Goal: Task Accomplishment & Management: Manage account settings

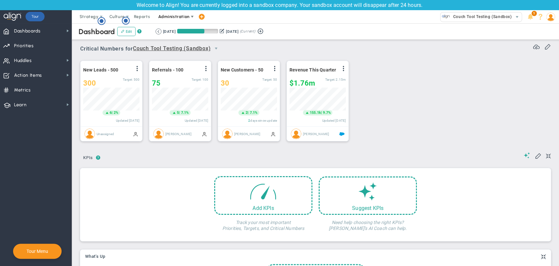
click at [185, 17] on span "Administration" at bounding box center [173, 16] width 31 height 5
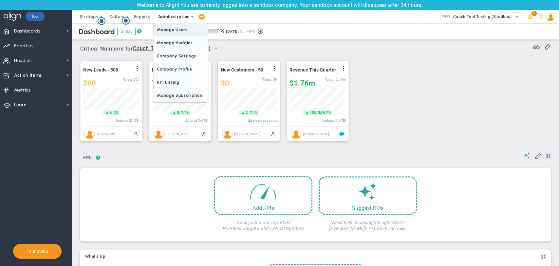
click at [182, 29] on span "Manage Users" at bounding box center [181, 29] width 54 height 13
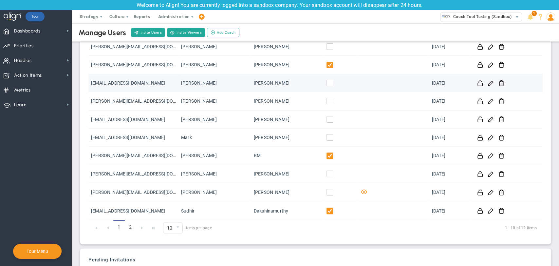
scroll to position [94, 0]
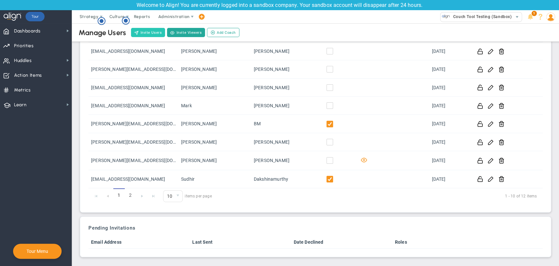
click at [150, 37] on button "Invite Users" at bounding box center [148, 32] width 34 height 9
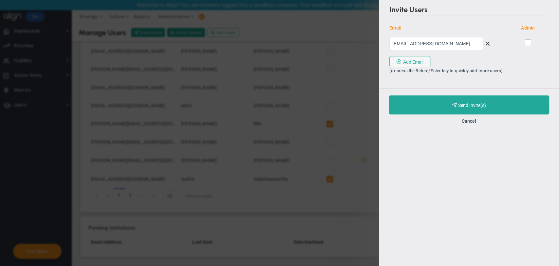
type input "ram@gmail.com"
click at [530, 42] on input "checkbox" at bounding box center [528, 44] width 4 height 7
checkbox input "true"
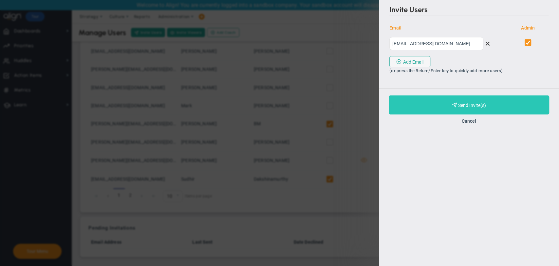
click at [490, 110] on button "Purchase and Send Invite(s) Validating Invite..." at bounding box center [469, 104] width 160 height 19
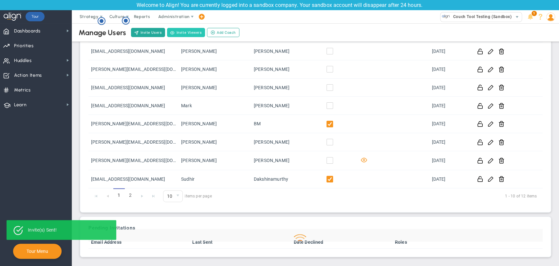
click at [181, 30] on button "Invite Viewers" at bounding box center [186, 32] width 38 height 9
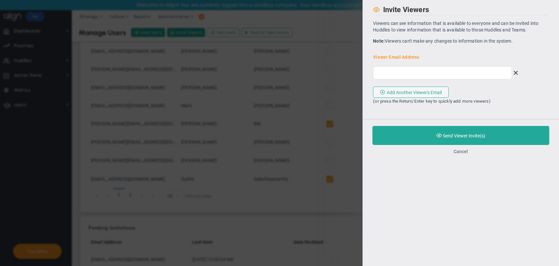
drag, startPoint x: 470, startPoint y: 153, endPoint x: 466, endPoint y: 153, distance: 4.0
click at [469, 153] on div "Cancel" at bounding box center [460, 151] width 177 height 6
click at [463, 153] on button "Cancel" at bounding box center [460, 151] width 14 height 5
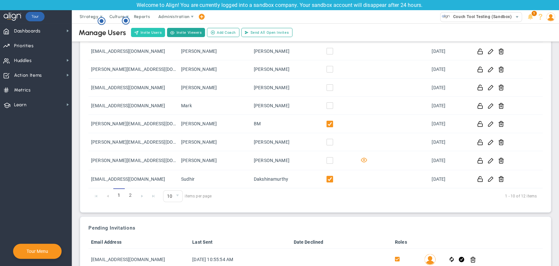
click at [149, 36] on button "Invite Users" at bounding box center [148, 32] width 34 height 9
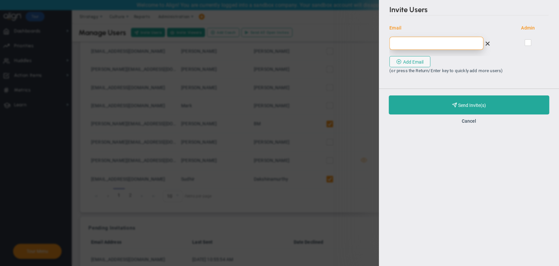
click at [450, 46] on input "email" at bounding box center [436, 43] width 94 height 13
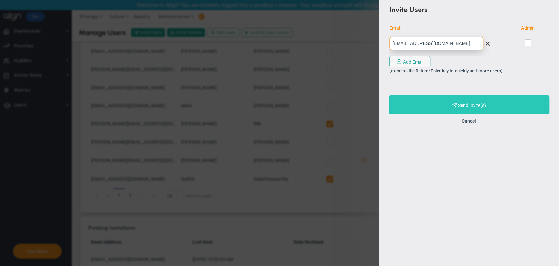
type input "raju@gmail.com"
click at [471, 103] on span "Purchase and Send Invite(s)" at bounding box center [472, 104] width 28 height 5
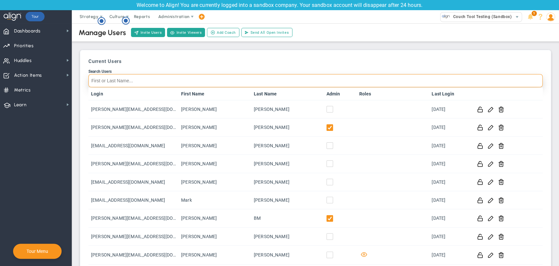
click at [142, 85] on input "Search Users" at bounding box center [315, 80] width 454 height 13
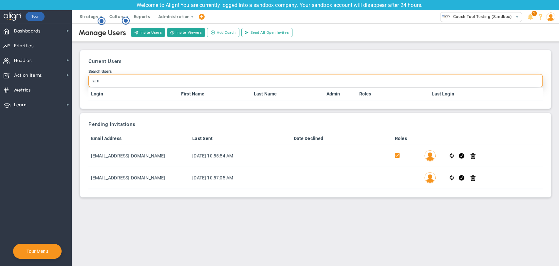
type input "ram"
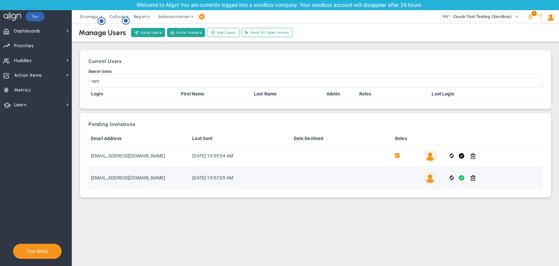
click at [463, 180] on span at bounding box center [462, 178] width 6 height 8
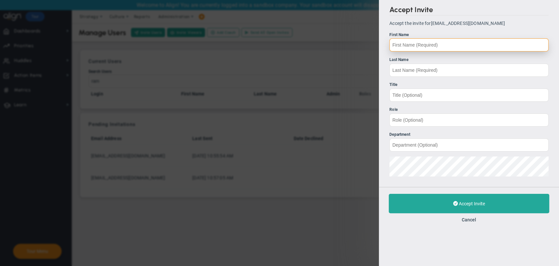
click at [406, 45] on input "First Name" at bounding box center [468, 44] width 159 height 13
type input "raju"
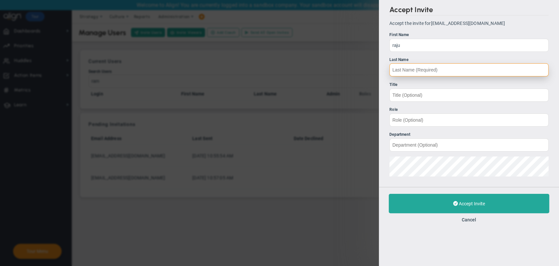
click at [416, 69] on input "Last Name" at bounding box center [468, 69] width 159 height 13
type input "raju"
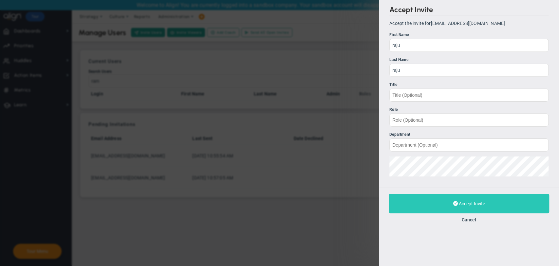
click at [436, 198] on button "Accept Invite" at bounding box center [469, 203] width 160 height 19
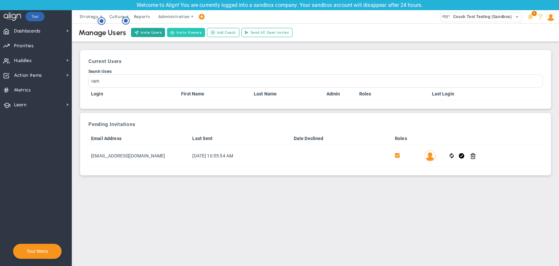
click at [185, 32] on button "Invite Viewers" at bounding box center [186, 32] width 38 height 9
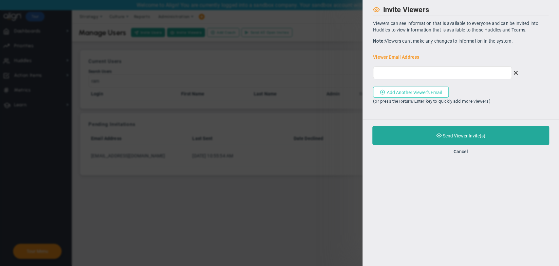
click at [442, 95] on button "Add Another Viewer's Email" at bounding box center [411, 91] width 76 height 11
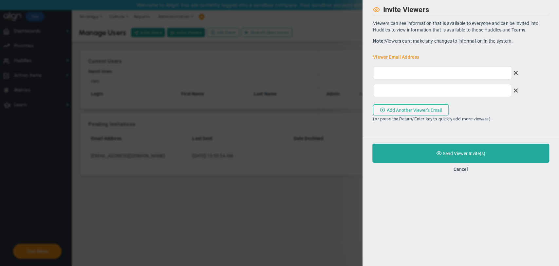
click at [461, 166] on div "Cancel" at bounding box center [460, 169] width 177 height 6
click at [460, 168] on button "Cancel" at bounding box center [460, 168] width 14 height 5
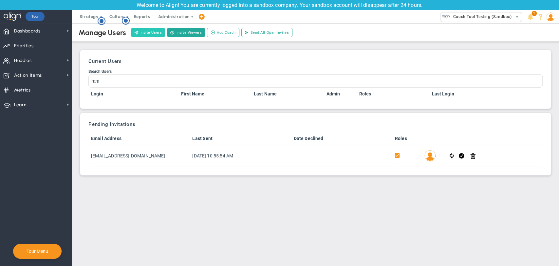
click at [144, 30] on button "Invite Users" at bounding box center [148, 32] width 34 height 9
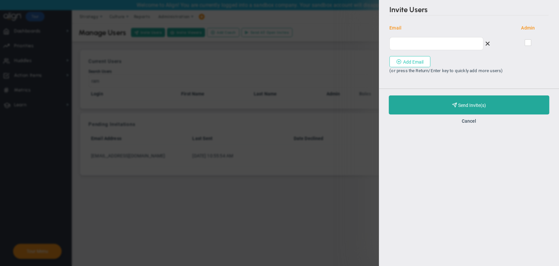
click at [401, 58] on button "Add Email" at bounding box center [409, 61] width 41 height 11
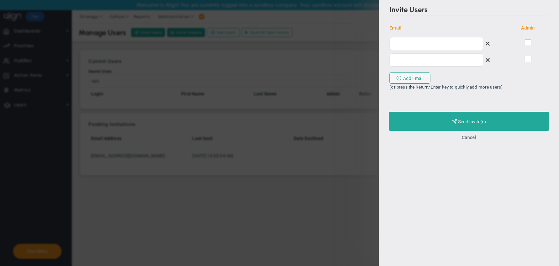
click at [470, 137] on button "Cancel" at bounding box center [469, 137] width 14 height 5
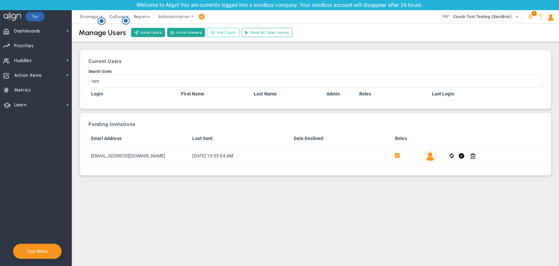
click at [224, 32] on span "Add Coach" at bounding box center [226, 33] width 19 height 6
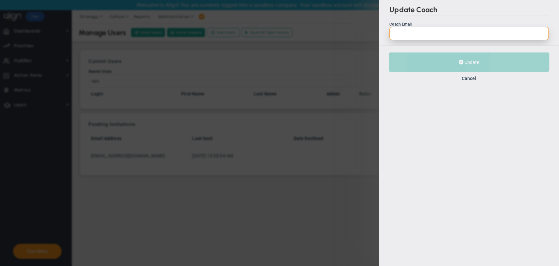
click at [409, 33] on input "Coach Email" at bounding box center [468, 33] width 159 height 13
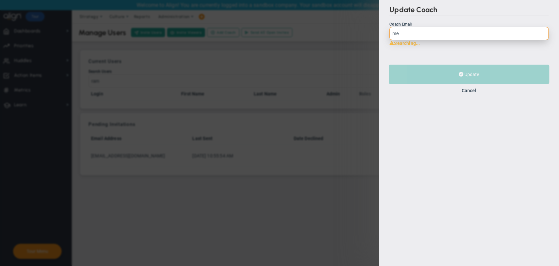
type input "m"
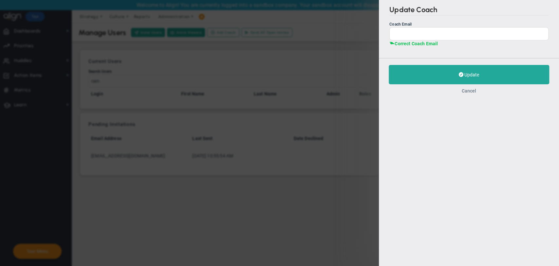
click at [471, 91] on button "Cancel" at bounding box center [469, 90] width 14 height 5
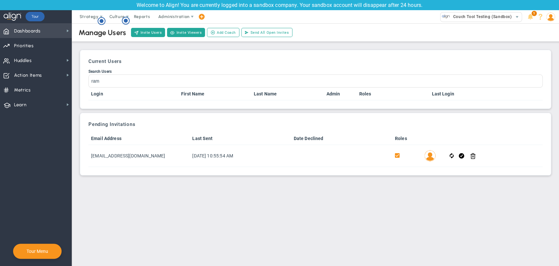
click at [47, 34] on span "Dashboards Dashboards" at bounding box center [36, 30] width 72 height 15
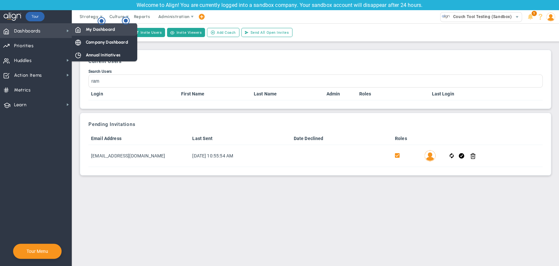
click at [97, 30] on span "My Dashboard" at bounding box center [100, 29] width 29 height 6
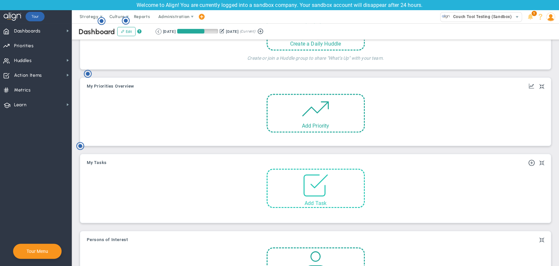
scroll to position [236, 0]
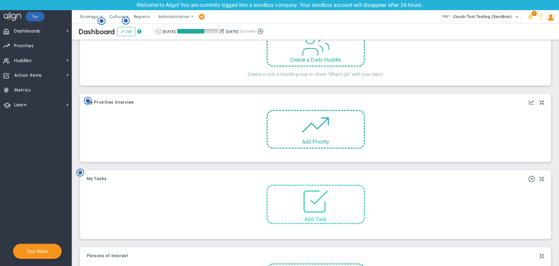
click at [319, 205] on span at bounding box center [316, 199] width 28 height 28
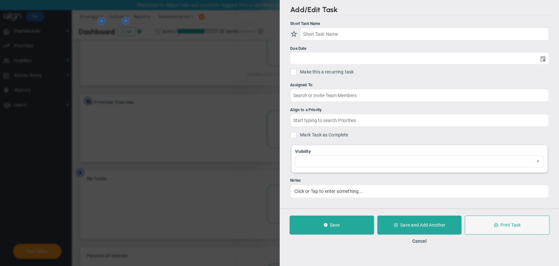
checkbox input "false"
type input "8/19/2025"
checkbox input "false"
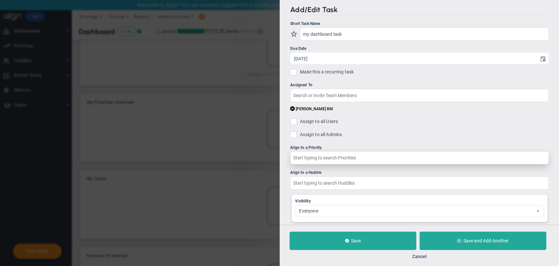
type input "my dashboard task"
click at [343, 158] on input "text" at bounding box center [419, 157] width 259 height 13
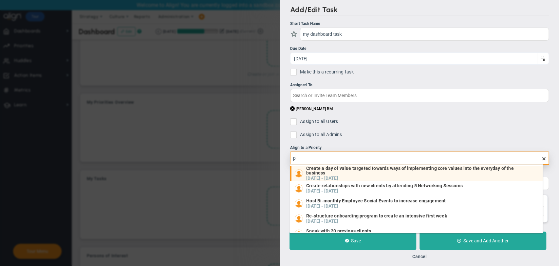
click at [346, 169] on span "Create a day of value targeted towards ways of implementing core values into th…" at bounding box center [419, 170] width 227 height 9
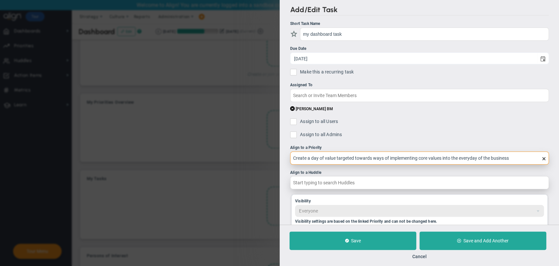
type input "Create a day of value targeted towards ways of implementing core values into th…"
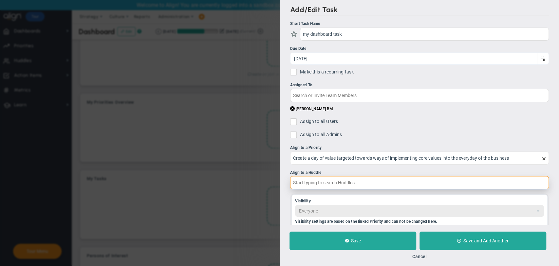
click at [335, 184] on input "text" at bounding box center [419, 182] width 259 height 13
type input "h"
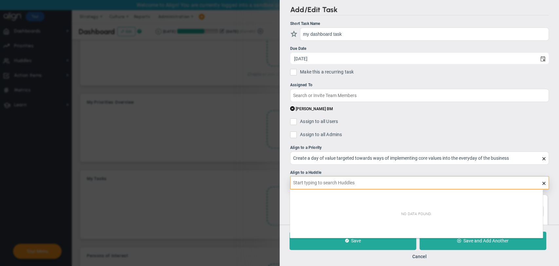
type input "m"
type input "d"
click at [397, 129] on ul "Short Task Name my dashboard task Due Date 8/19/2025 Make this a recurring task…" at bounding box center [419, 138] width 259 height 235
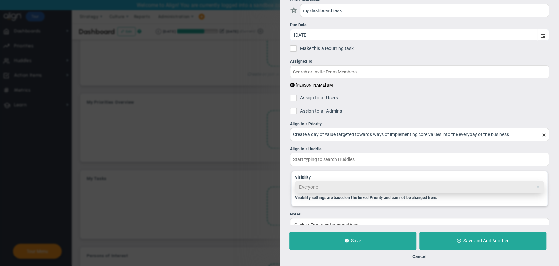
scroll to position [42, 0]
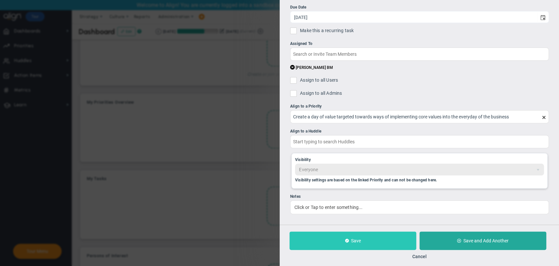
click at [350, 237] on button "Save" at bounding box center [352, 240] width 127 height 18
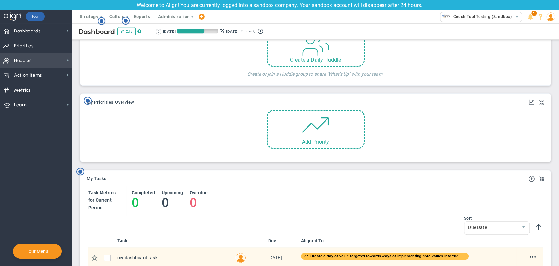
click at [52, 60] on span "Huddles Huddles" at bounding box center [36, 60] width 72 height 15
click at [187, 13] on span "Administration" at bounding box center [174, 16] width 42 height 13
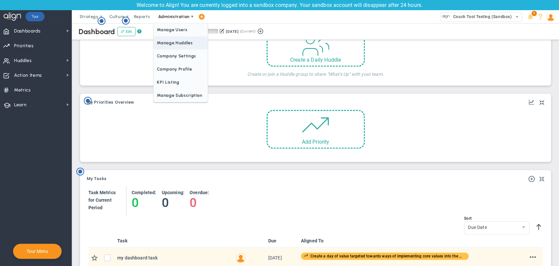
click at [180, 43] on span "Manage Huddles" at bounding box center [181, 42] width 54 height 13
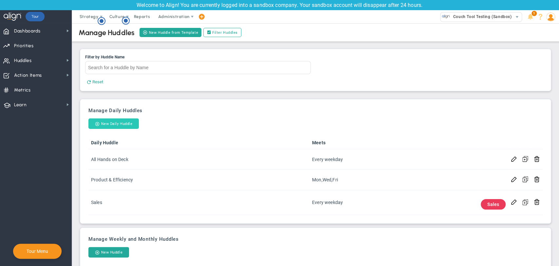
click at [113, 125] on button "New Daily Huddle" at bounding box center [113, 123] width 50 height 10
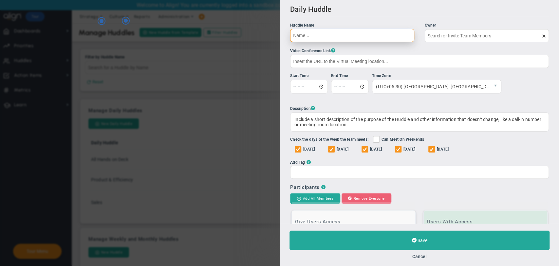
type input "[PERSON_NAME] BM"
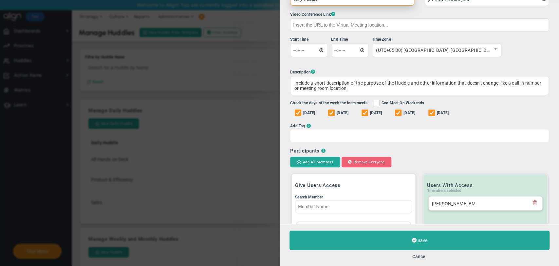
type input "daily huddle"
click at [316, 140] on input "Add Tag ?" at bounding box center [313, 135] width 15 height 12
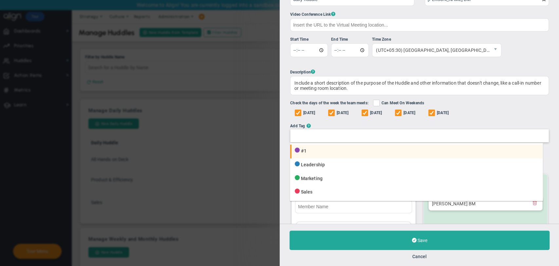
click at [306, 150] on li "#1" at bounding box center [416, 151] width 252 height 14
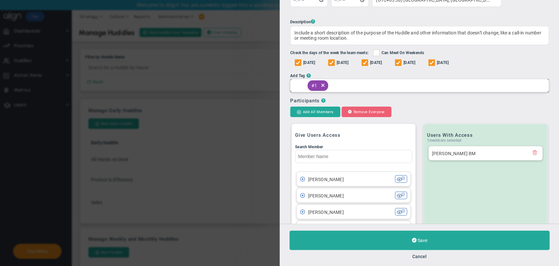
scroll to position [145, 0]
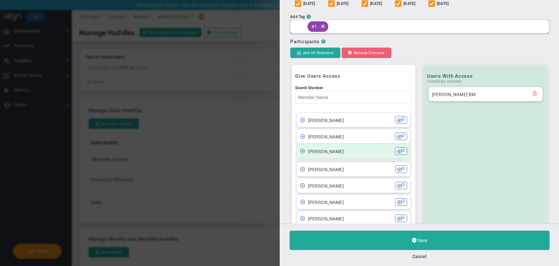
click at [302, 153] on span at bounding box center [302, 150] width 5 height 5
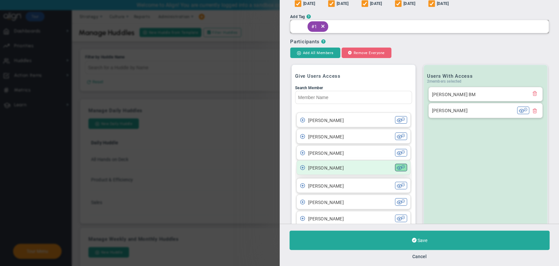
click at [401, 168] on span at bounding box center [403, 166] width 4 height 4
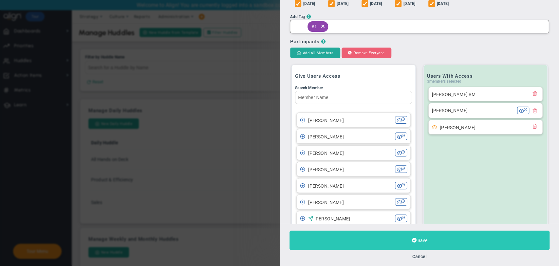
click at [432, 236] on button "Save" at bounding box center [419, 239] width 260 height 19
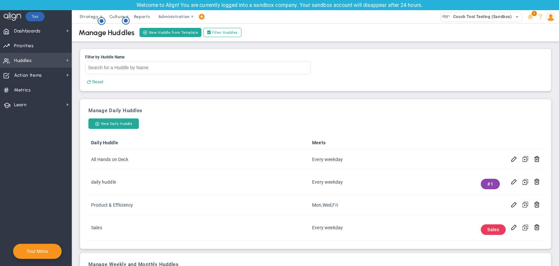
click at [34, 59] on span "Huddles Huddles" at bounding box center [36, 60] width 72 height 15
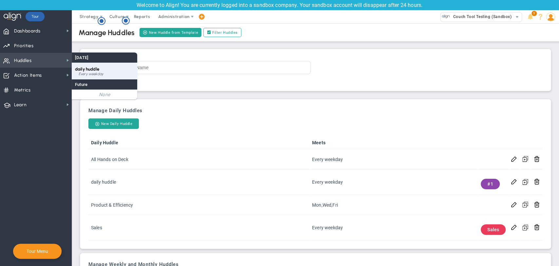
click at [85, 75] on div "Every weekday" at bounding box center [106, 74] width 55 height 4
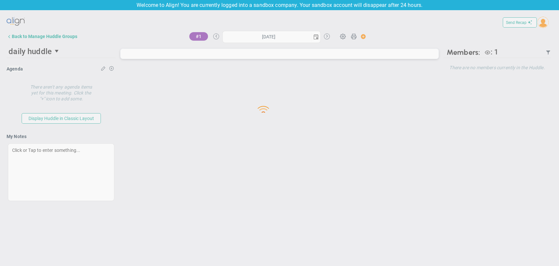
type input "[DATE]"
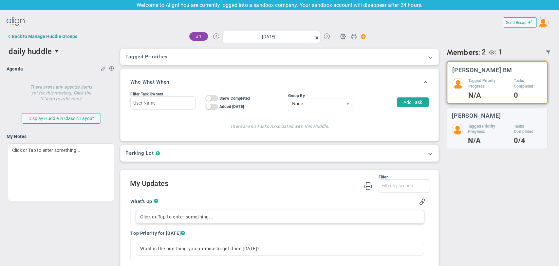
scroll to position [73, 0]
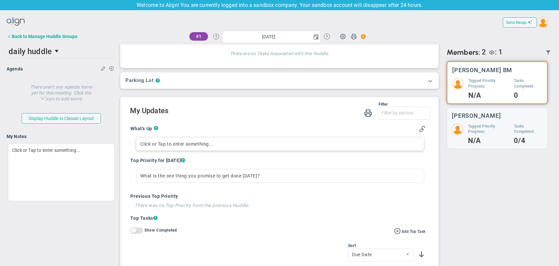
click at [215, 143] on div "Click or Tap to enter something..." at bounding box center [280, 144] width 288 height 14
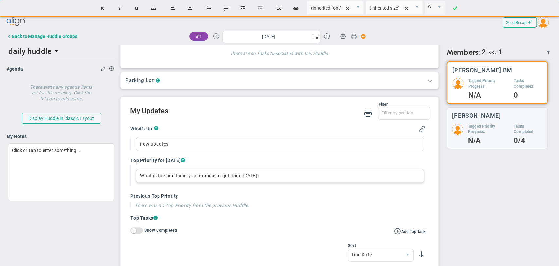
click at [215, 179] on div "What is the one thing you promise to get done today?" at bounding box center [280, 176] width 288 height 14
click at [278, 205] on div "Send Recap Profile Contact your Advisor Share! Become an Affiliate" at bounding box center [280, 142] width 546 height 255
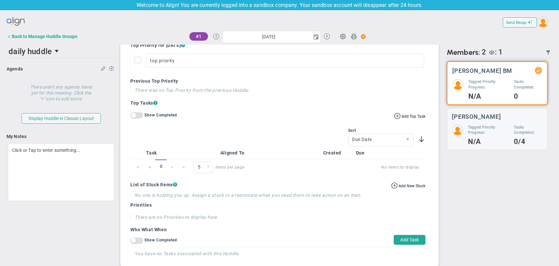
scroll to position [188, 0]
click at [398, 242] on button "Add Task" at bounding box center [410, 239] width 32 height 10
type input "[DATE]"
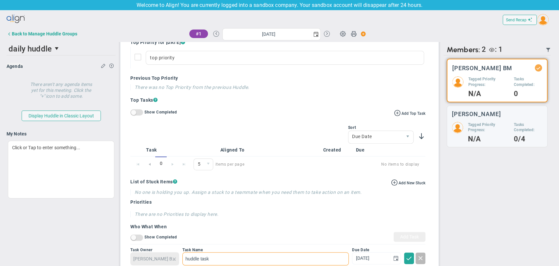
scroll to position [213, 0]
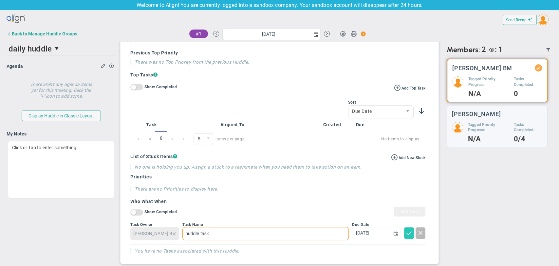
type input "huddle task"
click at [406, 234] on span at bounding box center [409, 232] width 7 height 7
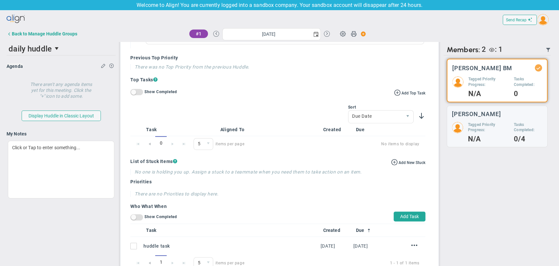
scroll to position [258, 0]
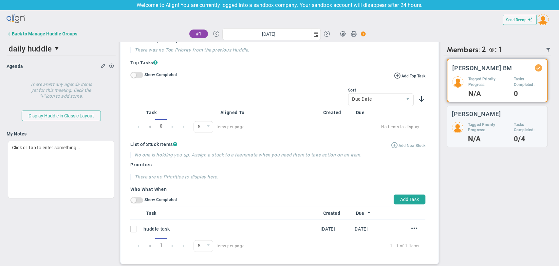
click at [398, 146] on span "Add New Stuck" at bounding box center [411, 145] width 27 height 5
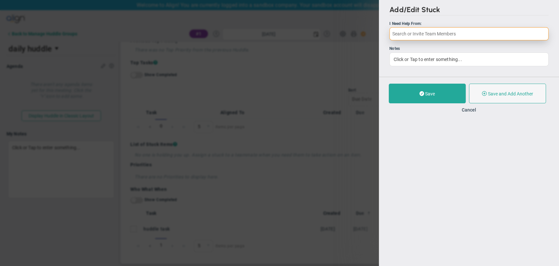
click at [411, 35] on input "text" at bounding box center [468, 33] width 159 height 13
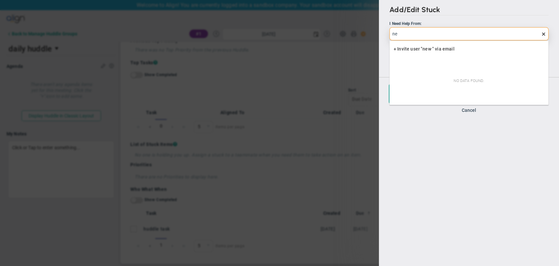
type input "n"
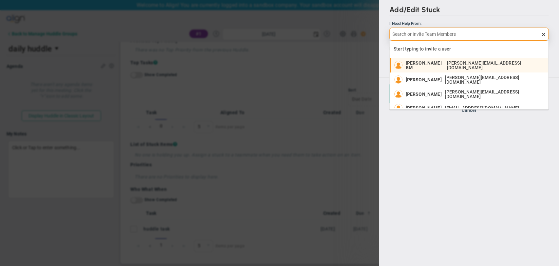
click at [423, 68] on div "Megha BM megha@mindlinksinc.com" at bounding box center [475, 65] width 139 height 9
type input "[PERSON_NAME] BM"
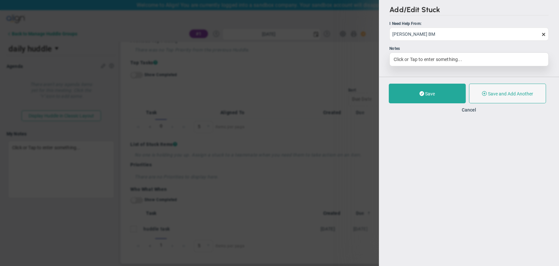
click at [426, 60] on div "Click or Tap to enter something..." at bounding box center [468, 59] width 159 height 14
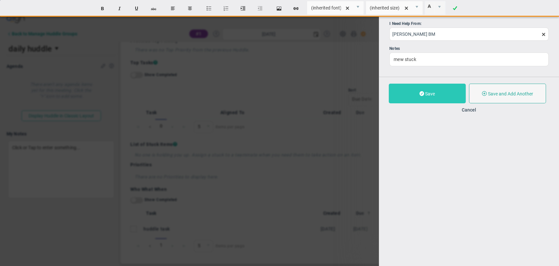
click at [419, 95] on span at bounding box center [421, 93] width 5 height 6
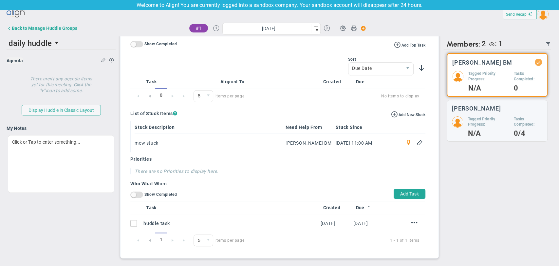
scroll to position [9, 0]
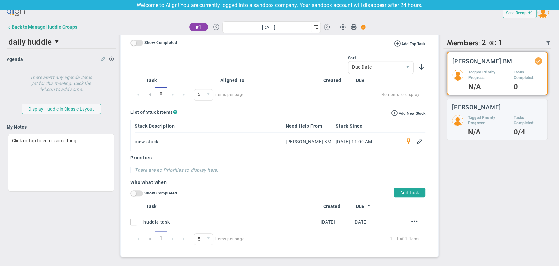
click at [102, 60] on span at bounding box center [103, 58] width 5 height 5
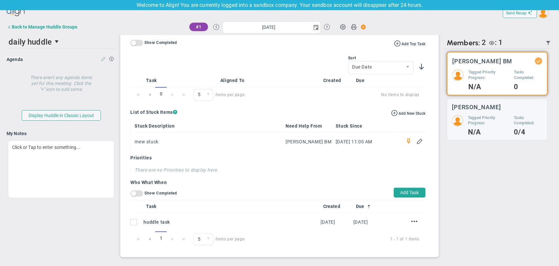
click at [102, 59] on span at bounding box center [103, 58] width 5 height 5
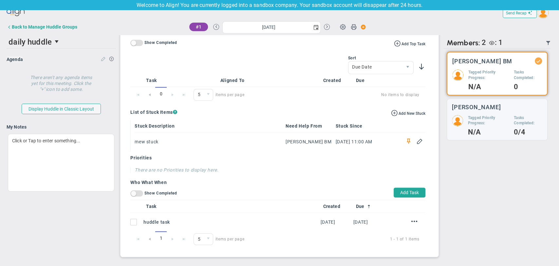
click at [102, 59] on span at bounding box center [103, 58] width 5 height 5
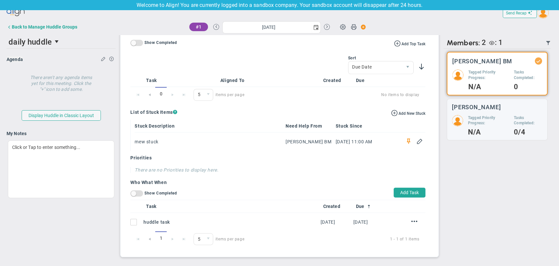
click at [50, 88] on h4 "There aren't any agenda items yet for this meeting. Click the "+" icon to add s…" at bounding box center [60, 81] width 65 height 22
click at [110, 59] on span at bounding box center [111, 58] width 5 height 5
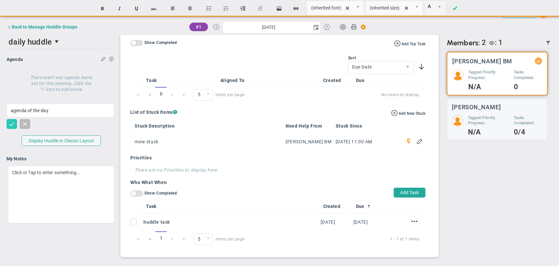
click at [15, 130] on div "There aren't any agenda items yet for this meeting. Click the "+" icon to add s…" at bounding box center [61, 100] width 109 height 69
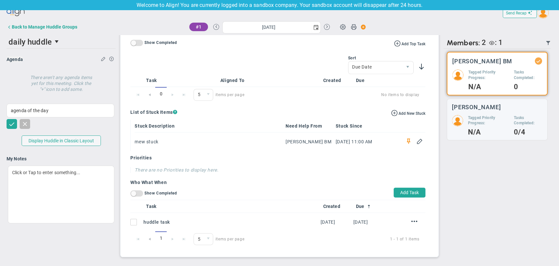
click at [9, 124] on span at bounding box center [12, 123] width 7 height 7
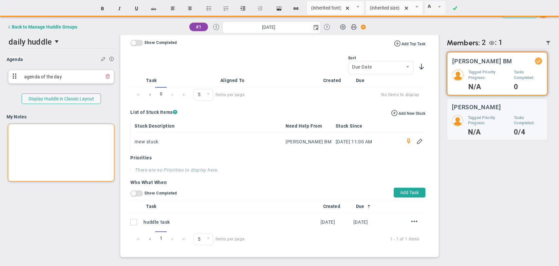
click at [26, 149] on div at bounding box center [61, 152] width 106 height 58
click at [31, 206] on div "Send Recap Profile Contact your Advisor Share! Become an Affiliate" at bounding box center [280, 133] width 546 height 255
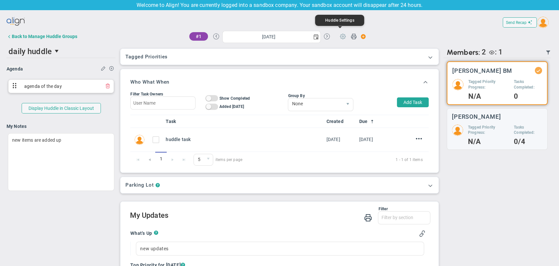
click at [340, 37] on span at bounding box center [343, 36] width 12 height 12
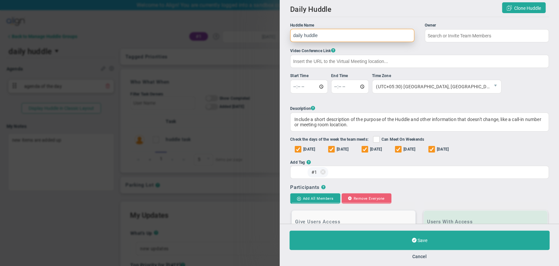
type input "[PERSON_NAME] BM"
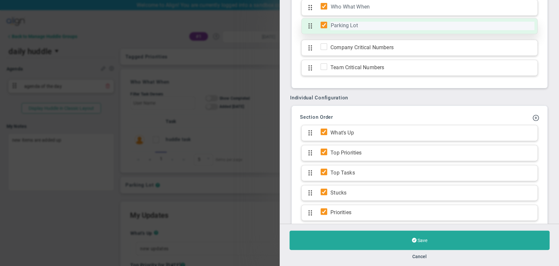
scroll to position [562, 0]
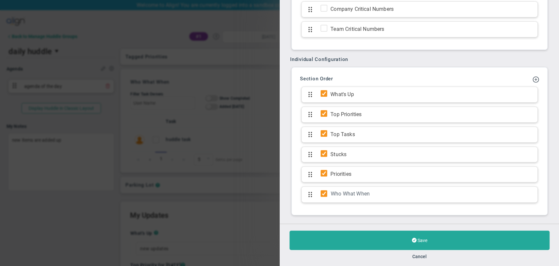
click at [422, 252] on div "Save Cancel" at bounding box center [420, 244] width 280 height 42
click at [420, 256] on button "Cancel" at bounding box center [419, 255] width 14 height 5
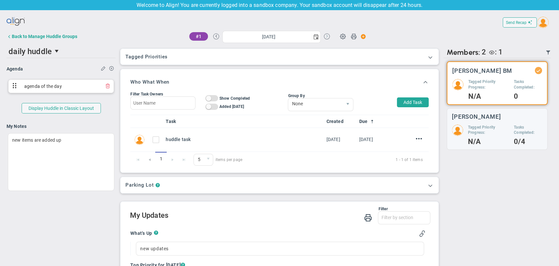
click at [324, 34] on button at bounding box center [327, 36] width 6 height 6
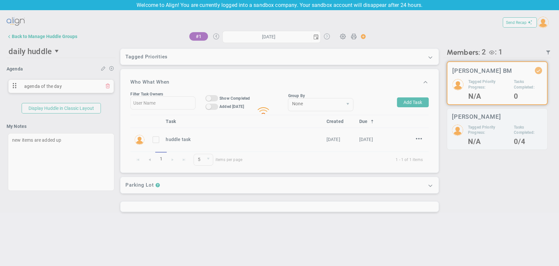
type input "Wednesday, August 20, 2025"
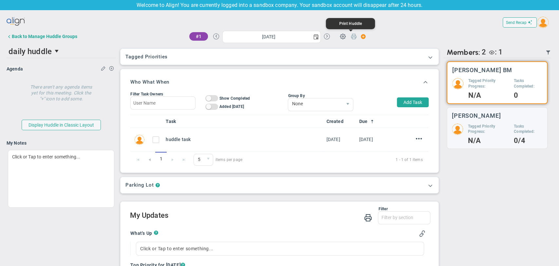
click at [351, 35] on span at bounding box center [354, 37] width 6 height 9
click at [55, 35] on div "Back to Manage Huddle Groups" at bounding box center [44, 36] width 65 height 5
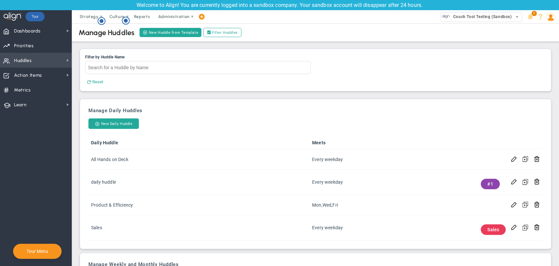
click at [46, 62] on span "Huddles Huddles" at bounding box center [36, 60] width 72 height 15
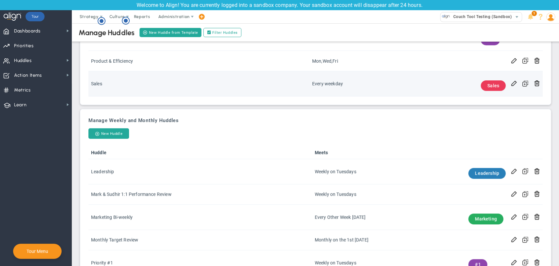
scroll to position [170, 0]
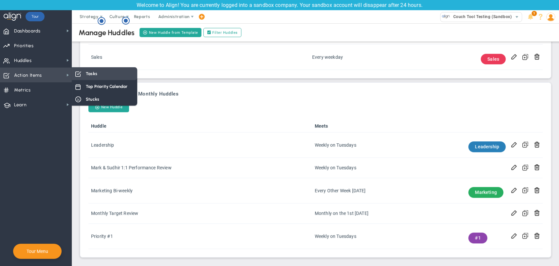
click at [87, 73] on span "Tasks" at bounding box center [91, 73] width 11 height 6
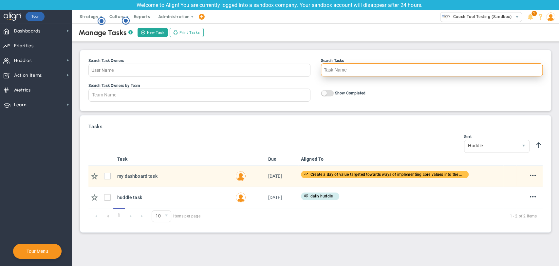
click at [328, 67] on input "Search Tasks" at bounding box center [432, 69] width 222 height 13
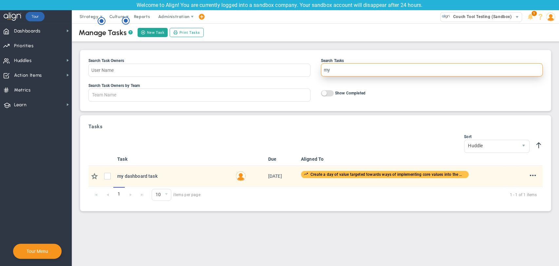
type input "m"
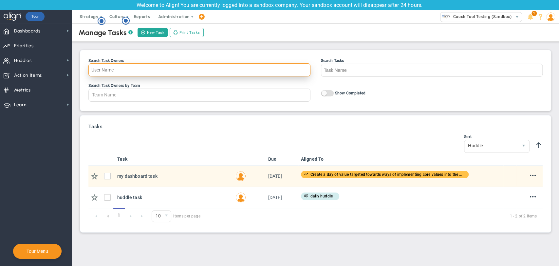
click at [113, 71] on input "Search Task Owners" at bounding box center [199, 69] width 222 height 13
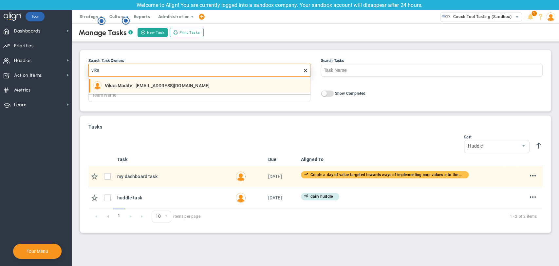
click at [116, 87] on span "Vikas Madde" at bounding box center [119, 85] width 28 height 5
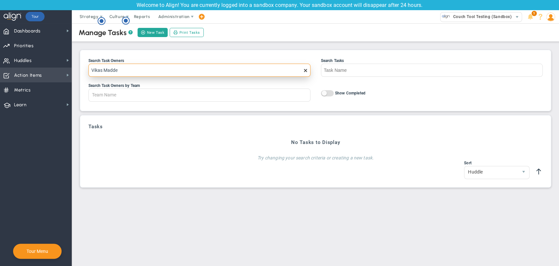
drag, startPoint x: 123, startPoint y: 71, endPoint x: 0, endPoint y: 69, distance: 123.1
click at [0, 69] on div "Dashboards Dashboards My Dashboard Company Dashboard Annual Initiatives" at bounding box center [279, 144] width 559 height 242
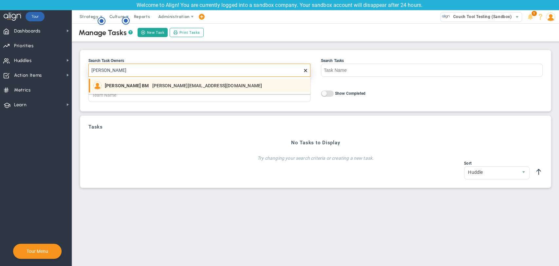
click at [116, 85] on span "Megha BM" at bounding box center [127, 85] width 44 height 5
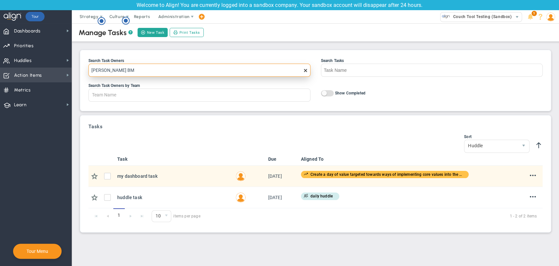
type input "Megha BM"
click at [42, 77] on span "Action Items Action Items" at bounding box center [36, 74] width 72 height 15
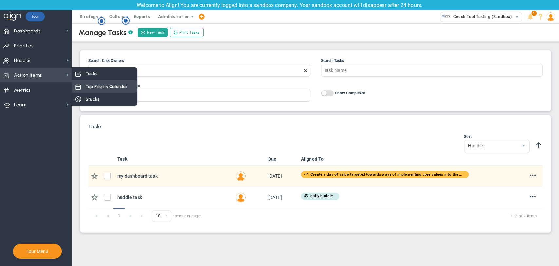
click at [95, 84] on span "Top Priority Calendar" at bounding box center [107, 86] width 42 height 6
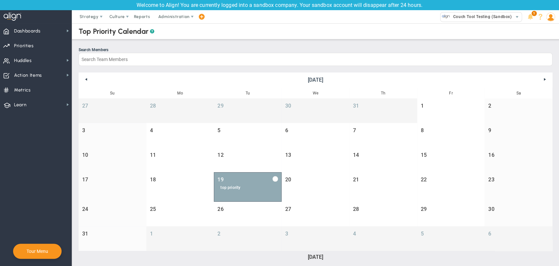
click at [254, 186] on div "top priority" at bounding box center [247, 187] width 55 height 5
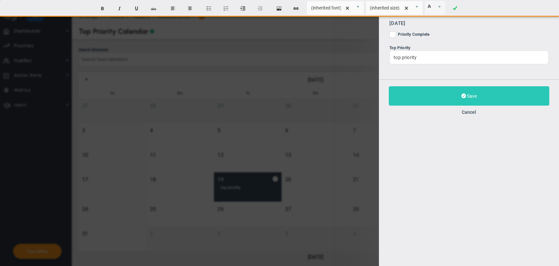
click at [458, 100] on button "Save" at bounding box center [469, 95] width 160 height 19
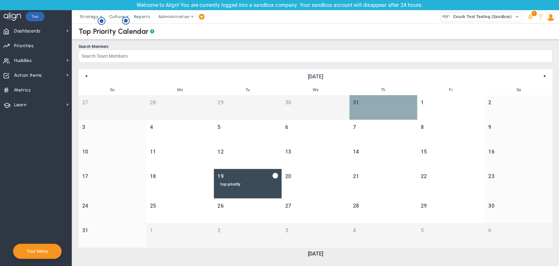
scroll to position [4, 0]
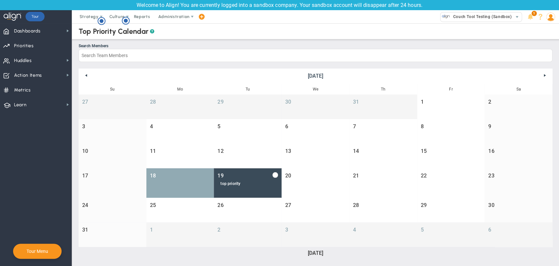
click at [160, 177] on link "18" at bounding box center [180, 182] width 68 height 29
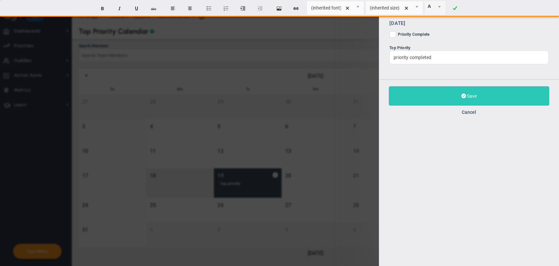
click at [452, 92] on button "Save" at bounding box center [469, 95] width 160 height 19
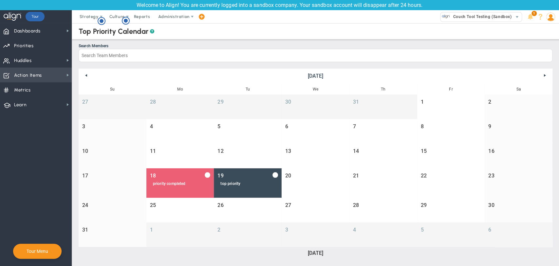
click at [37, 73] on span "Action Items" at bounding box center [28, 75] width 28 height 14
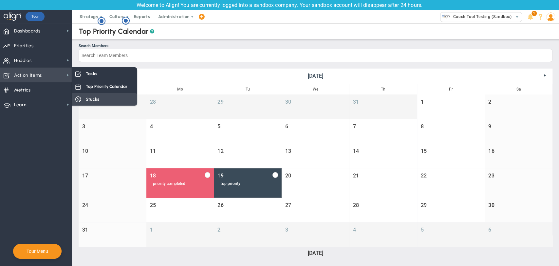
click at [90, 100] on span "Stucks" at bounding box center [92, 99] width 13 height 6
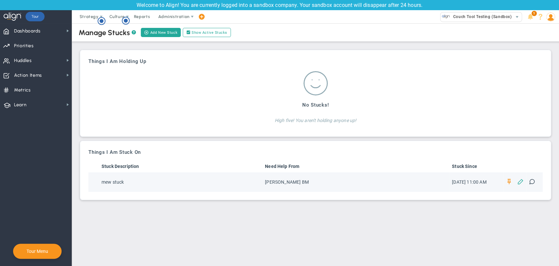
click at [521, 179] on span at bounding box center [520, 181] width 6 height 6
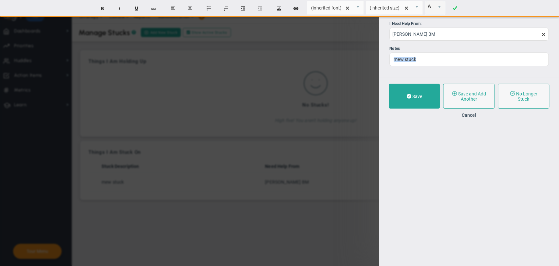
drag, startPoint x: 441, startPoint y: 63, endPoint x: 383, endPoint y: 58, distance: 58.2
click at [383, 58] on div "Add/Edit Stuck I Need Help From: Megha BM Notes mew stuck" at bounding box center [469, 38] width 180 height 77
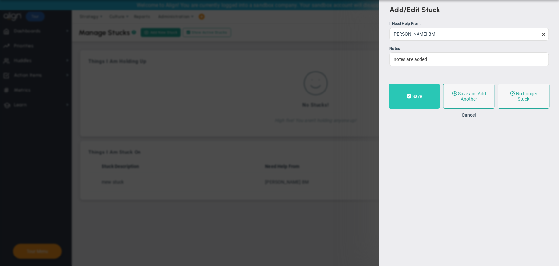
click at [398, 95] on button "Save" at bounding box center [414, 95] width 51 height 25
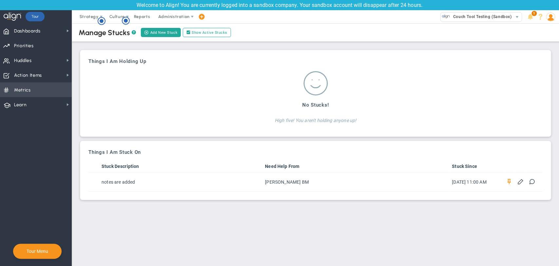
click at [52, 94] on span "Metrics Metrics" at bounding box center [36, 89] width 72 height 15
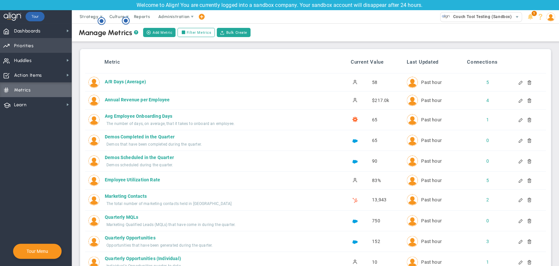
click at [42, 45] on span "Priorities OKR Tree Priorities OKRs" at bounding box center [36, 45] width 72 height 15
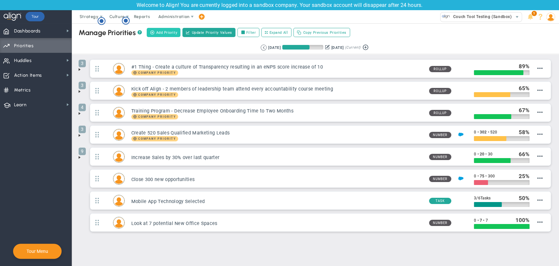
click at [164, 31] on span "Add Priority" at bounding box center [166, 33] width 21 height 6
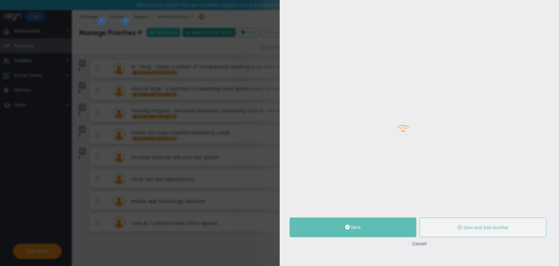
type input "0"
radio input "true"
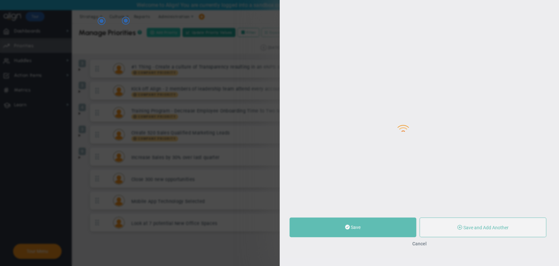
type input "Megha BM"
type input "0"
radio input "true"
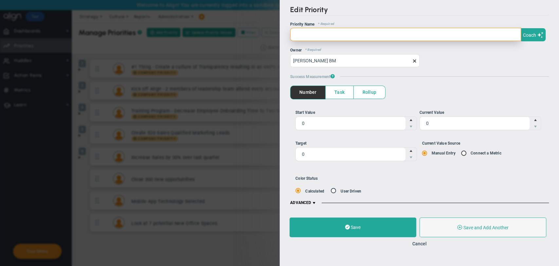
click at [350, 34] on input "text" at bounding box center [405, 34] width 231 height 13
type input "3400 priority cases are verified"
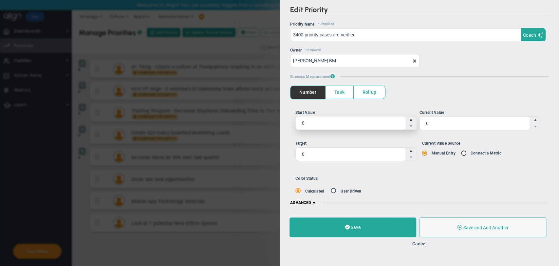
click at [345, 121] on span "0 0" at bounding box center [355, 123] width 121 height 14
click at [345, 121] on input "0" at bounding box center [350, 122] width 110 height 13
click at [267, 120] on div "Edit Priority OKR Name Priority Name 3400 priority cases are verified Coach AI …" at bounding box center [279, 133] width 559 height 266
drag, startPoint x: 310, startPoint y: 125, endPoint x: 294, endPoint y: 121, distance: 17.1
click at [294, 121] on div "Start Value 0 0 Current Value 0 0 0 0 Manual Entry Connect a Metric" at bounding box center [419, 137] width 259 height 77
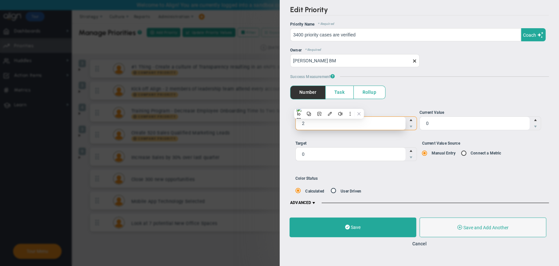
type input "20"
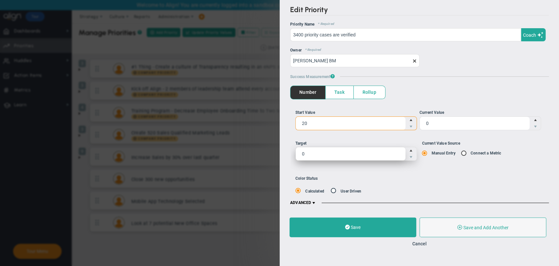
type input "20"
drag, startPoint x: 313, startPoint y: 153, endPoint x: 283, endPoint y: 151, distance: 30.9
click at [283, 151] on div "Edit Priority OKR Name Priority Name 3400 priority cases are verified Coach AI …" at bounding box center [420, 105] width 280 height 211
type input "1000"
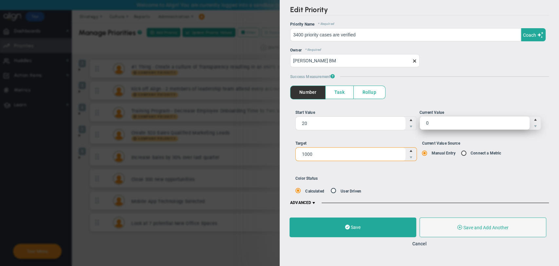
type input "1,000"
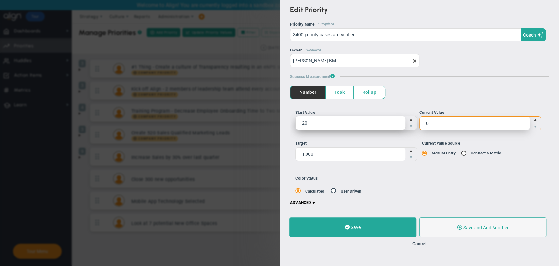
drag, startPoint x: 470, startPoint y: 119, endPoint x: 400, endPoint y: 121, distance: 69.5
click at [400, 121] on ul "Start Value 20 20 Current Value 0 0" at bounding box center [419, 122] width 248 height 26
type input "40"
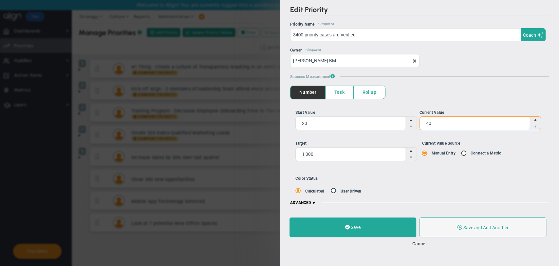
type input "40"
click at [464, 154] on input "Current Value Source Manual Entry Connect a Metric" at bounding box center [465, 153] width 7 height 5
radio input "true"
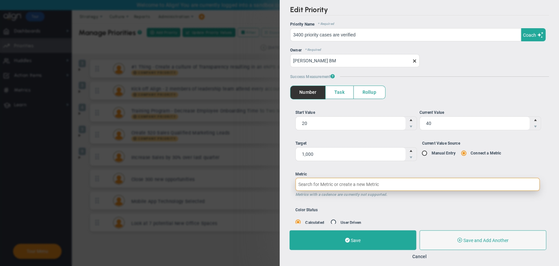
click at [424, 185] on input "Metric Metrics with a cadence are currently not supported." at bounding box center [417, 183] width 245 height 13
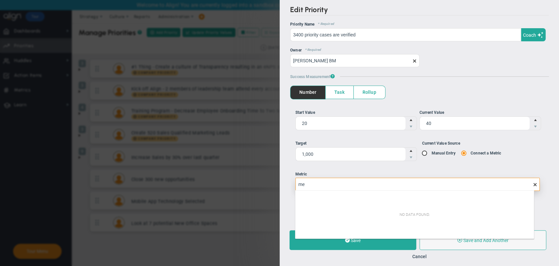
type input "m"
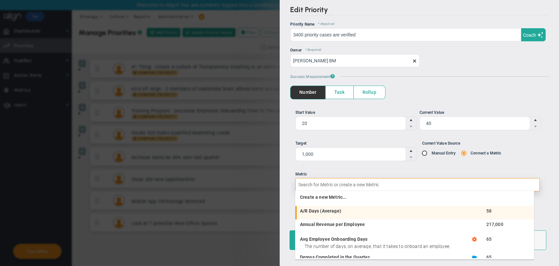
click at [342, 214] on li "A/R Days (Average) 58" at bounding box center [414, 213] width 238 height 14
type input "58"
type input "A/R Days (Average)"
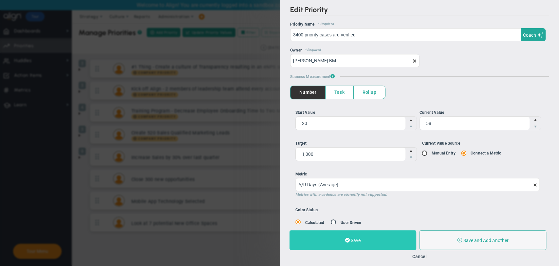
click at [356, 237] on span "Save" at bounding box center [355, 239] width 10 height 5
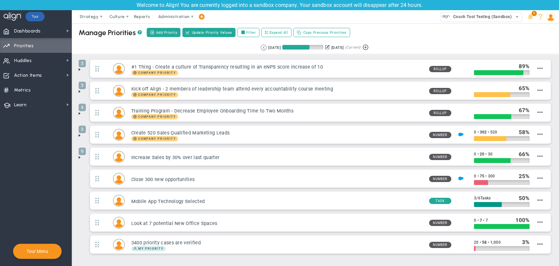
scroll to position [28, 0]
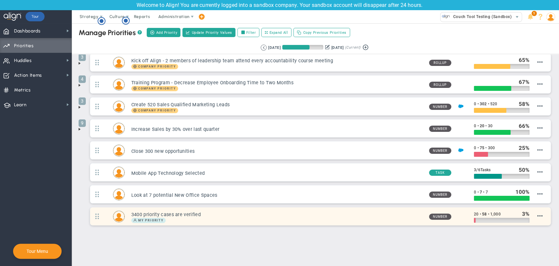
click at [538, 214] on div "3400 priority cases are verified My Priority 20" at bounding box center [320, 216] width 461 height 18
click at [536, 216] on span "Copy Link" at bounding box center [533, 215] width 19 height 5
click at [525, 181] on span "Edit Priority" at bounding box center [531, 183] width 23 height 5
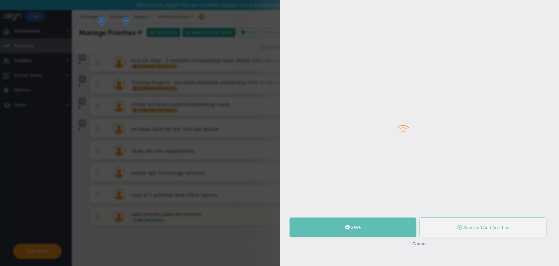
type input "3400 priority cases are verified"
type input "20"
type input "58"
type input "1,000"
radio input "true"
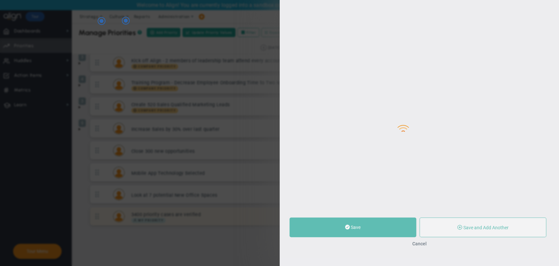
type input "[PERSON_NAME] BM"
type input "20"
type input "58"
type input "1,000"
radio input "true"
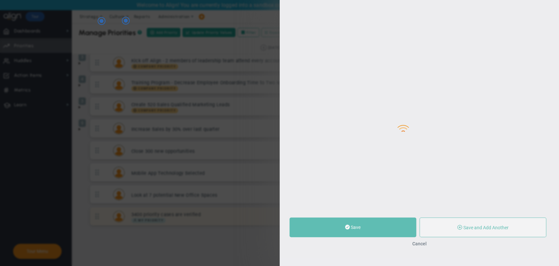
type input "A/R Days (Average)"
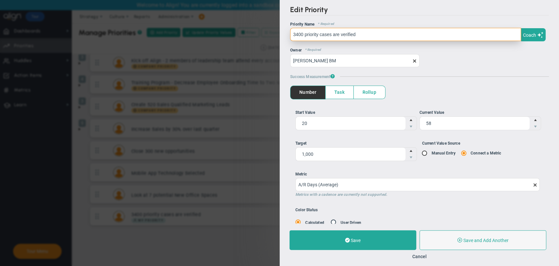
click at [414, 35] on input "3400 priority cases are verified" at bounding box center [405, 34] width 231 height 13
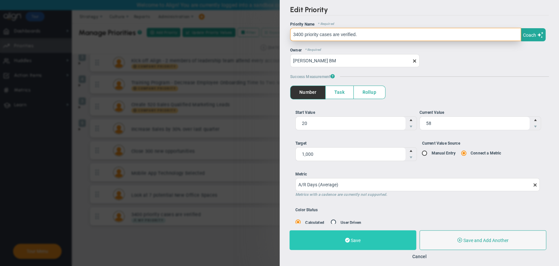
type input "3400 priority cases are verified."
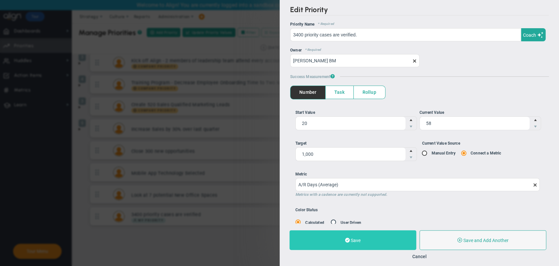
click at [327, 234] on button "Save" at bounding box center [352, 240] width 127 height 20
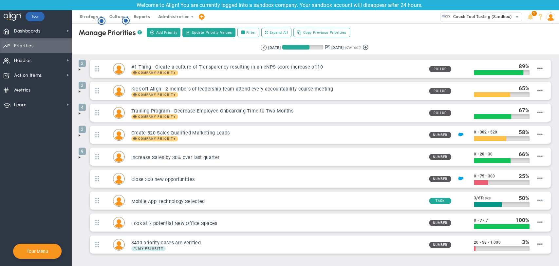
scroll to position [28, 0]
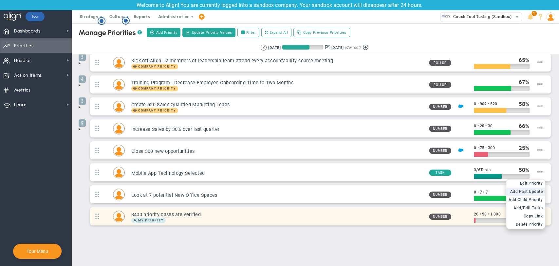
click at [524, 190] on span "Add Past Update" at bounding box center [526, 191] width 33 height 5
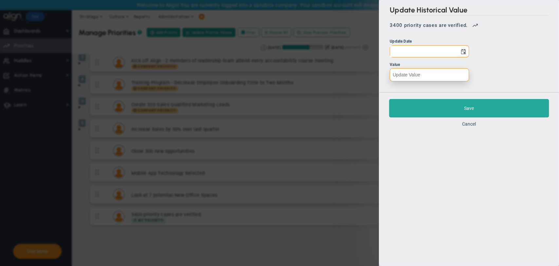
click at [452, 74] on input "number" at bounding box center [429, 74] width 79 height 13
click at [464, 49] on span "select" at bounding box center [463, 51] width 5 height 5
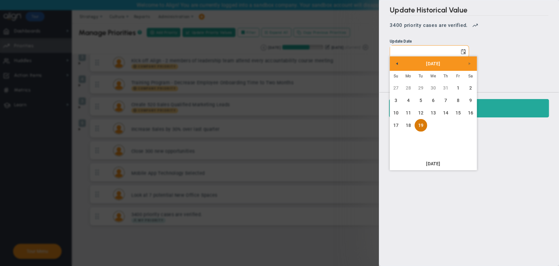
click at [421, 124] on link "19" at bounding box center [421, 125] width 12 height 12
type input "[DATE]"
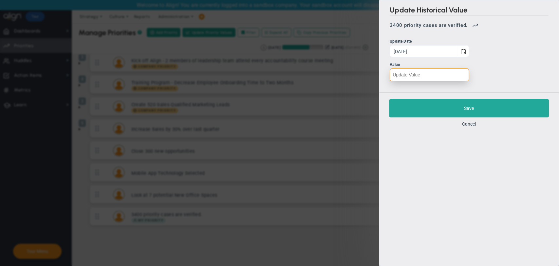
click at [412, 74] on input "number" at bounding box center [429, 74] width 79 height 13
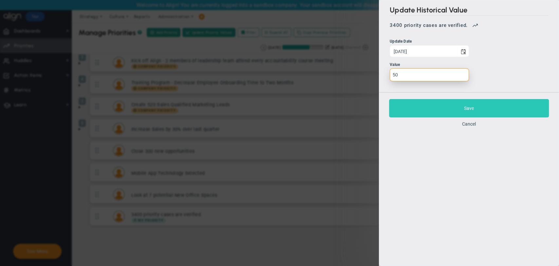
type input "50"
click at [435, 112] on button "Save" at bounding box center [469, 108] width 160 height 18
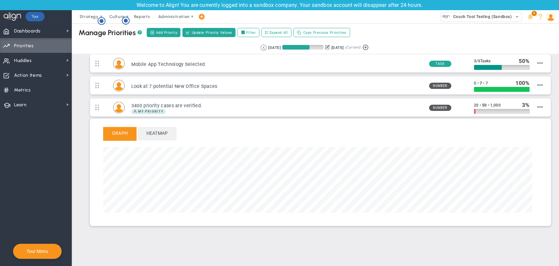
scroll to position [75, 429]
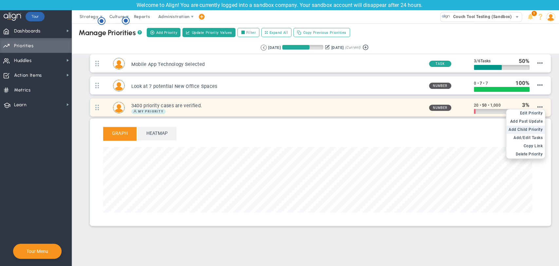
click at [522, 128] on span "Add Child Priority" at bounding box center [525, 129] width 34 height 5
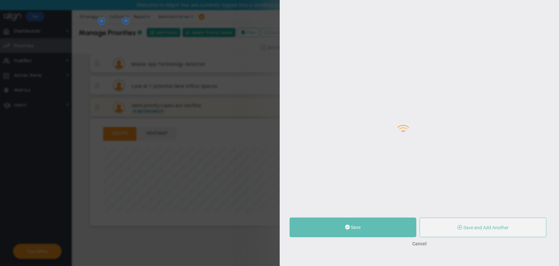
type input "0"
radio input "true"
type input "[PERSON_NAME] BM"
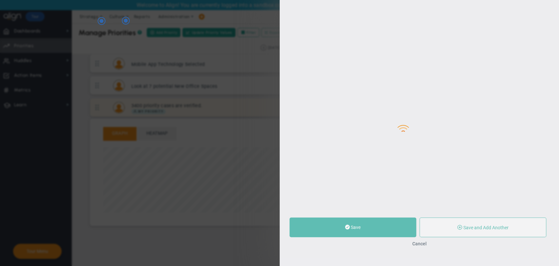
type input "0"
radio input "true"
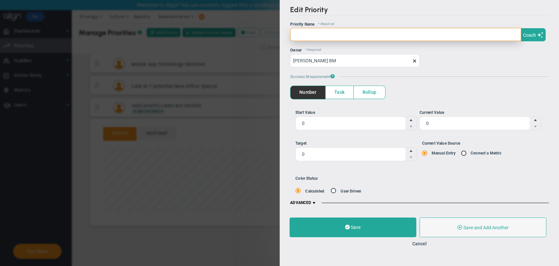
click at [348, 30] on input "text" at bounding box center [405, 34] width 231 height 13
type input "1200 verified"
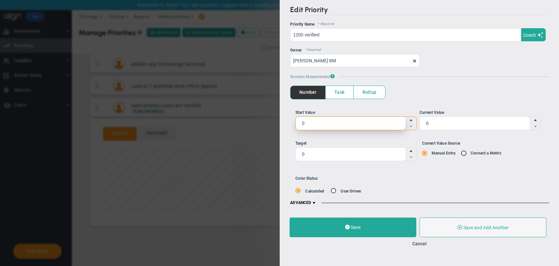
drag, startPoint x: 315, startPoint y: 125, endPoint x: 290, endPoint y: 120, distance: 25.6
click at [290, 120] on div "Start Value 0 0 Current Value 0 0 0 0 Manual Entry Connect a Metric" at bounding box center [419, 137] width 259 height 77
type input "10"
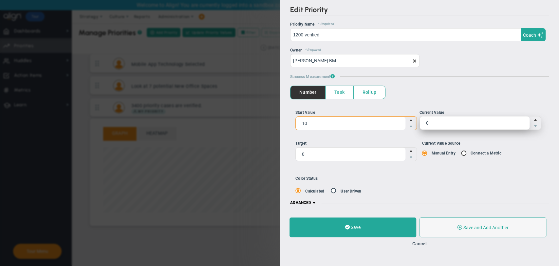
type input "10"
drag, startPoint x: 443, startPoint y: 123, endPoint x: 416, endPoint y: 123, distance: 26.2
click at [416, 123] on ul "Start Value 10 10 Current Value 0 0" at bounding box center [419, 122] width 248 height 26
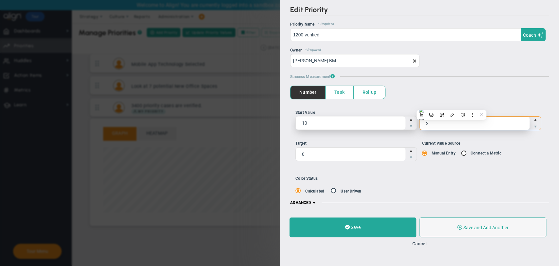
type input "20"
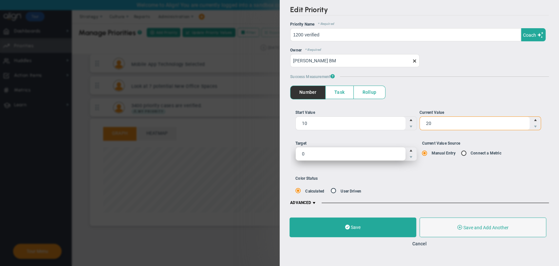
type input "20"
drag, startPoint x: 341, startPoint y: 153, endPoint x: 259, endPoint y: 151, distance: 81.2
click at [259, 151] on div "Edit Priority OKR Name Priority Name 1200 verified Coach AI Coach 1200 verified…" at bounding box center [279, 133] width 559 height 266
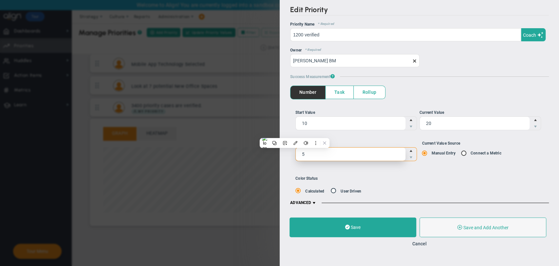
type input "50"
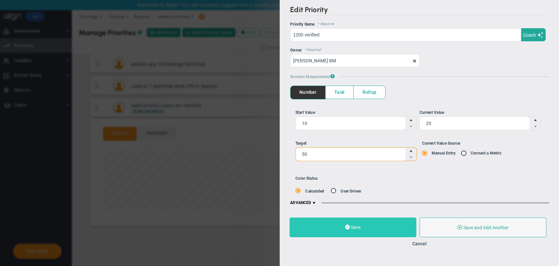
type input "50"
click at [338, 229] on button "Save" at bounding box center [352, 227] width 127 height 20
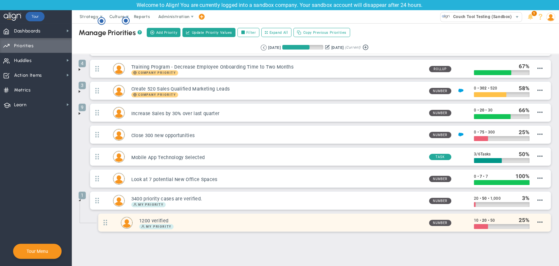
scroll to position [50, 0]
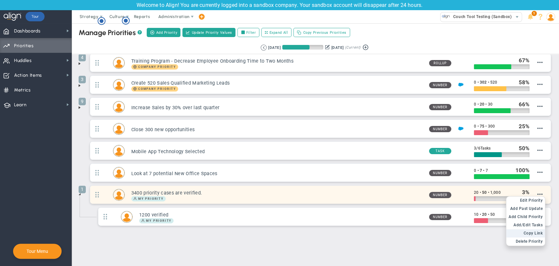
click at [525, 231] on span "Copy Link" at bounding box center [533, 233] width 19 height 5
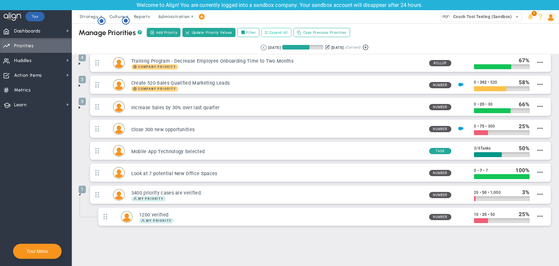
click at [271, 35] on span "Expand All" at bounding box center [278, 33] width 19 height 6
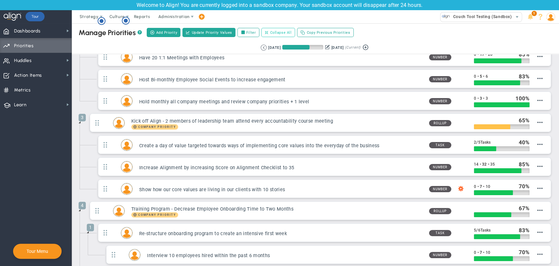
scroll to position [0, 0]
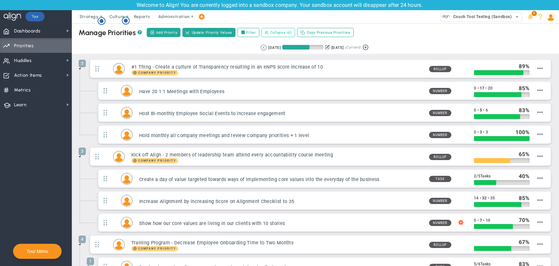
click at [288, 30] on span "Collapse All" at bounding box center [281, 33] width 22 height 6
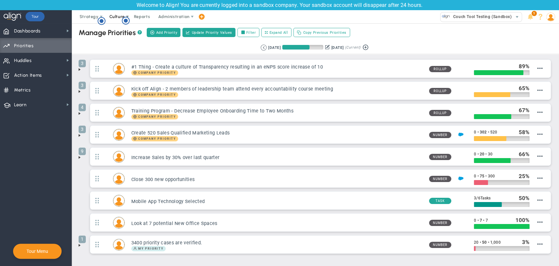
click at [116, 15] on span "Culture" at bounding box center [116, 16] width 15 height 5
click at [117, 31] on span "eNPS" at bounding box center [131, 29] width 53 height 13
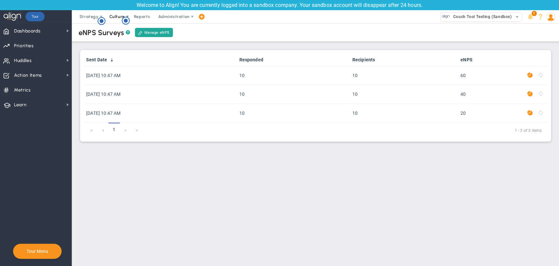
click at [120, 15] on span "Culture" at bounding box center [116, 16] width 15 height 5
click at [123, 43] on span "Surveys" at bounding box center [127, 42] width 17 height 5
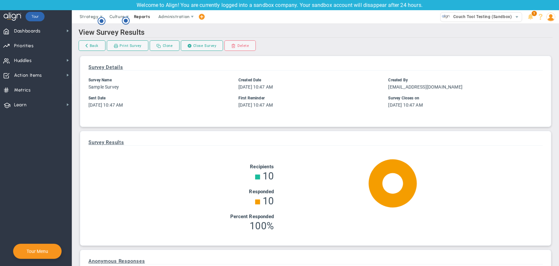
click at [137, 20] on span "Reports" at bounding box center [142, 16] width 23 height 13
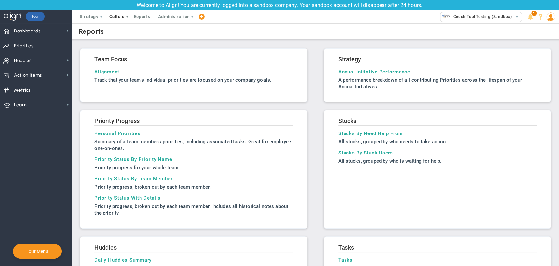
click at [115, 16] on span "Culture" at bounding box center [116, 16] width 15 height 5
click at [121, 54] on span "Announcements" at bounding box center [136, 55] width 34 height 5
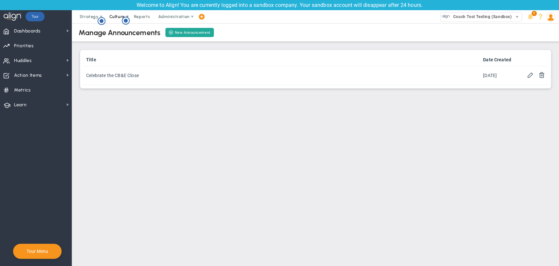
click at [115, 18] on span "Culture" at bounding box center [116, 16] width 15 height 5
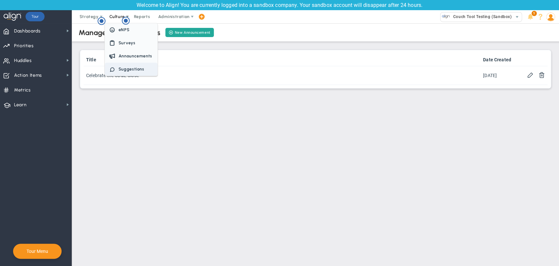
click at [112, 64] on span "Suggestions" at bounding box center [131, 69] width 53 height 13
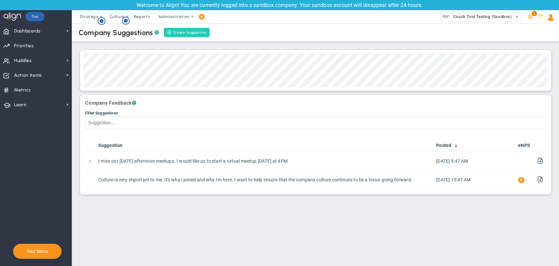
click at [195, 31] on button "Create Suggestion" at bounding box center [187, 32] width 46 height 9
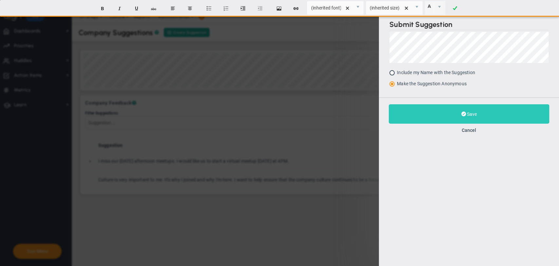
click at [477, 113] on button "Save" at bounding box center [469, 113] width 160 height 19
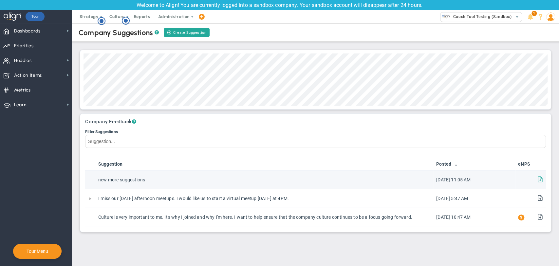
click at [539, 179] on span at bounding box center [540, 178] width 6 height 6
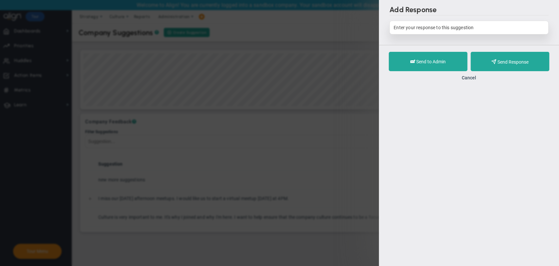
click at [421, 29] on div "Enter your response to this suggestion" at bounding box center [468, 28] width 159 height 14
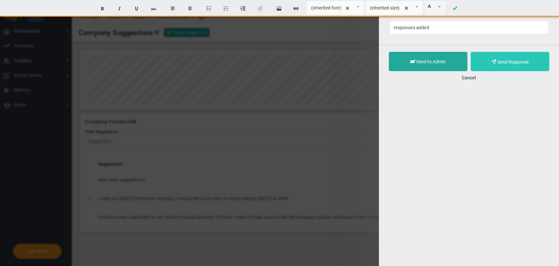
click at [521, 61] on span "Send Response" at bounding box center [512, 61] width 31 height 5
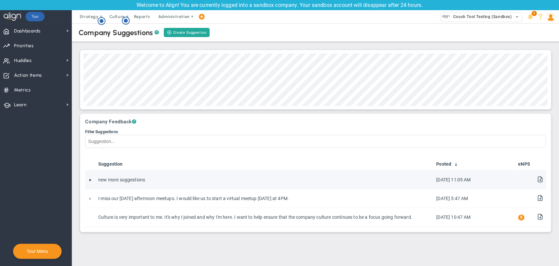
click at [89, 179] on link "Expand" at bounding box center [90, 179] width 5 height 5
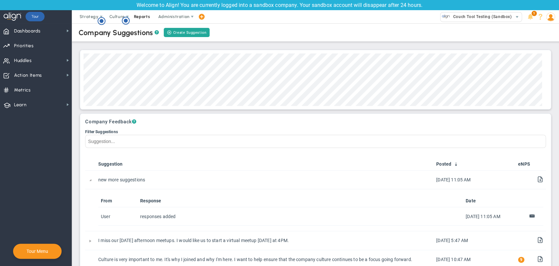
click at [134, 18] on span "Reports" at bounding box center [142, 16] width 23 height 13
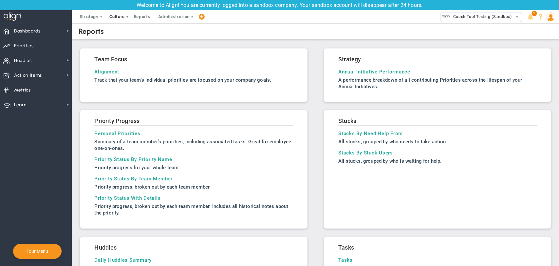
click at [120, 17] on span "Culture" at bounding box center [116, 16] width 15 height 5
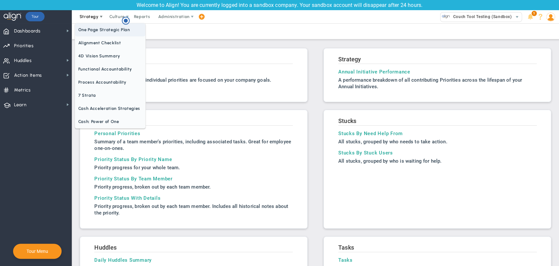
click at [92, 28] on span "One Page Strategic Plan" at bounding box center [110, 29] width 70 height 13
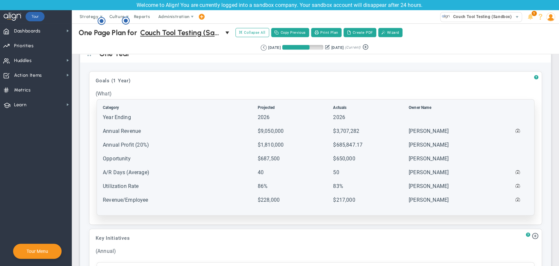
scroll to position [618, 0]
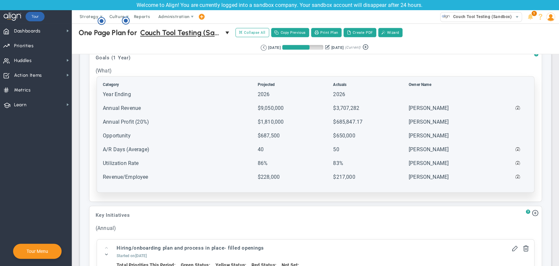
click at [199, 180] on td "Revenue/Employee" at bounding box center [179, 179] width 154 height 13
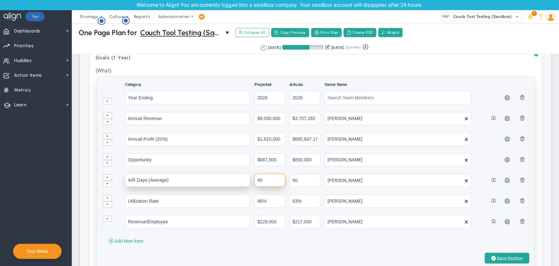
drag, startPoint x: 266, startPoint y: 179, endPoint x: 243, endPoint y: 179, distance: 22.9
click at [243, 179] on tr "A/R Days (Average) 40 50 Tom Johnson" at bounding box center [315, 183] width 426 height 20
type input "50"
click at [500, 259] on span "Save Section" at bounding box center [510, 257] width 26 height 5
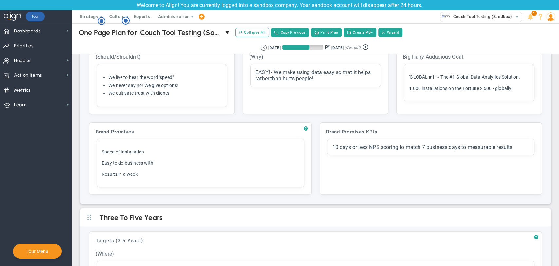
scroll to position [0, 0]
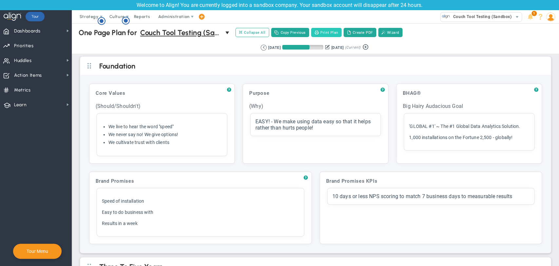
click at [335, 33] on button "Print Plan" at bounding box center [326, 32] width 30 height 9
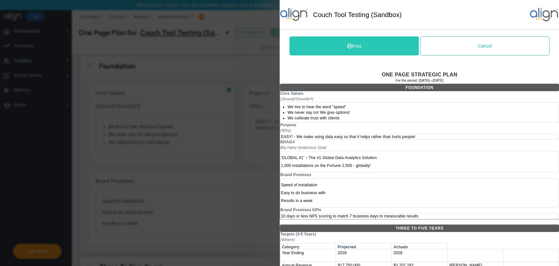
click at [354, 38] on button "Print" at bounding box center [353, 45] width 129 height 19
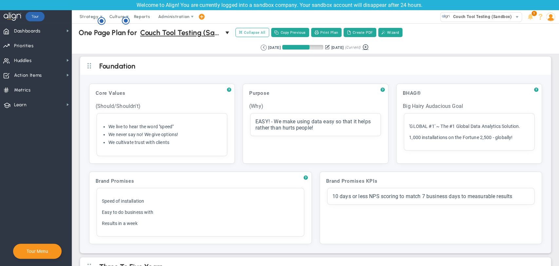
click at [370, 48] on button at bounding box center [365, 47] width 10 height 8
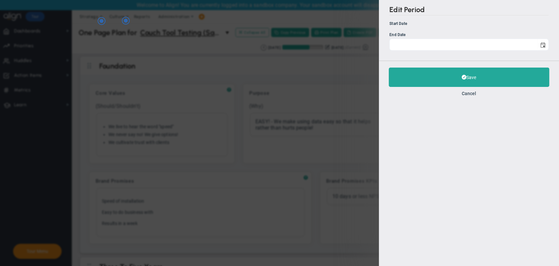
type input "[DATE]"
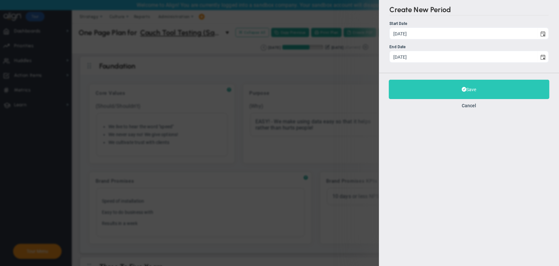
click at [467, 92] on button "Save" at bounding box center [469, 89] width 160 height 19
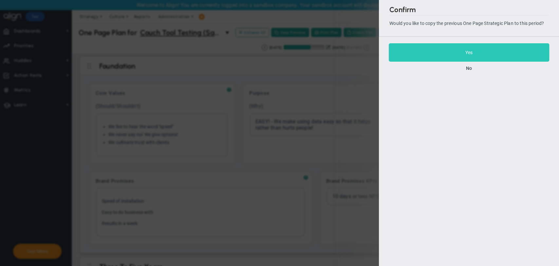
click at [471, 53] on span "Yes" at bounding box center [468, 52] width 7 height 5
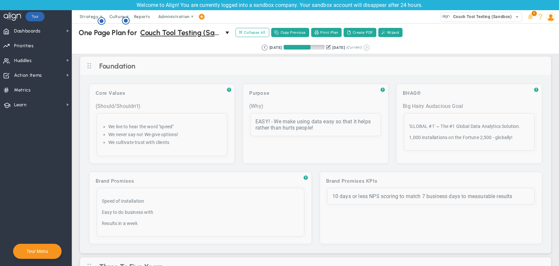
click at [369, 49] on button at bounding box center [366, 48] width 6 height 6
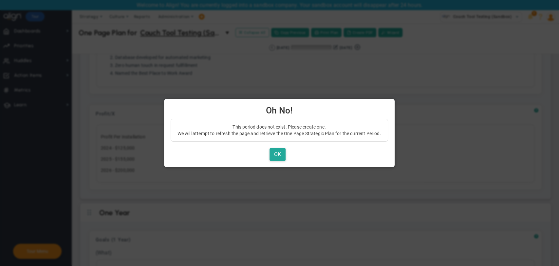
scroll to position [618, 0]
click at [281, 153] on button "OK" at bounding box center [277, 154] width 16 height 13
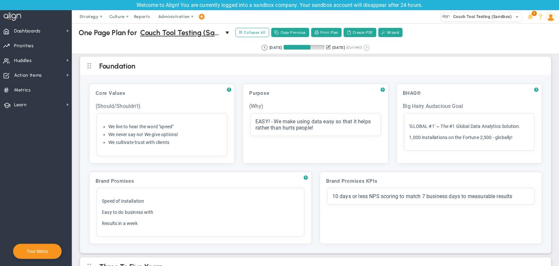
click at [369, 49] on button at bounding box center [366, 48] width 6 height 6
click at [269, 50] on button at bounding box center [272, 48] width 6 height 6
click at [288, 34] on button "Copy Previous" at bounding box center [290, 32] width 38 height 9
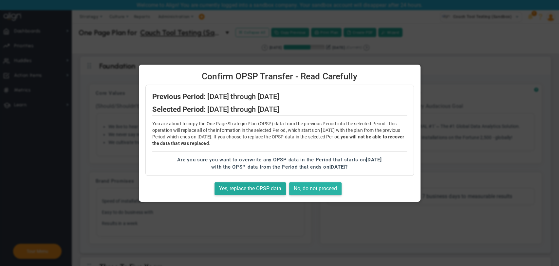
click at [304, 189] on button "No, do not proceed" at bounding box center [315, 188] width 52 height 13
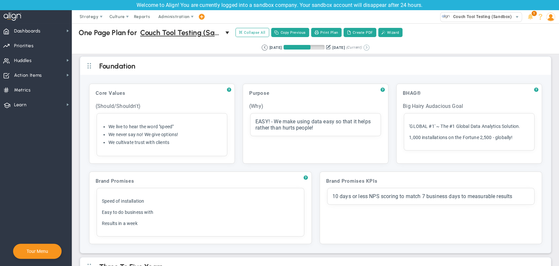
click at [369, 48] on button at bounding box center [366, 48] width 6 height 6
click at [361, 47] on button at bounding box center [357, 47] width 10 height 8
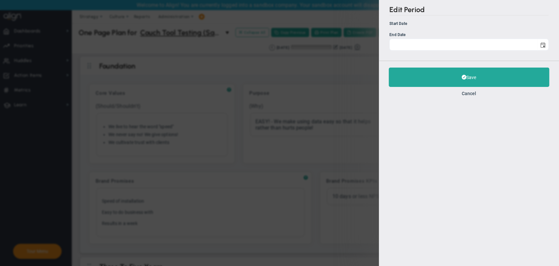
type input "[DATE]"
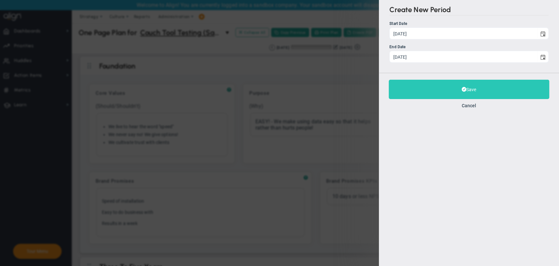
click at [464, 95] on button "Save" at bounding box center [469, 89] width 160 height 19
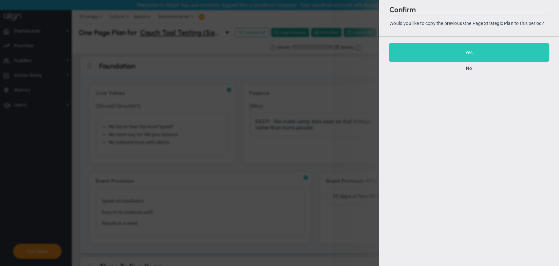
click at [460, 53] on button "Yes" at bounding box center [469, 52] width 160 height 18
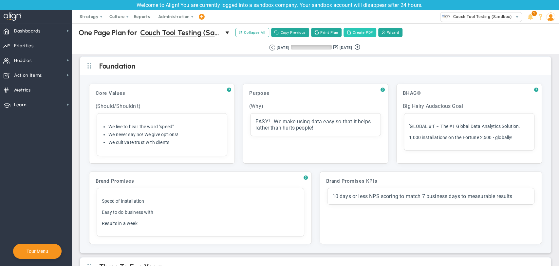
click at [356, 36] on button "Create PDF" at bounding box center [359, 32] width 33 height 9
click at [325, 33] on button "Print Plan" at bounding box center [326, 32] width 30 height 9
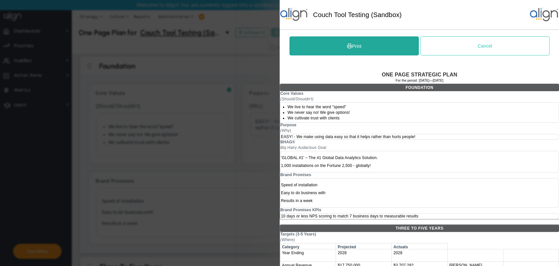
click at [486, 45] on button "Cancel" at bounding box center [484, 45] width 129 height 19
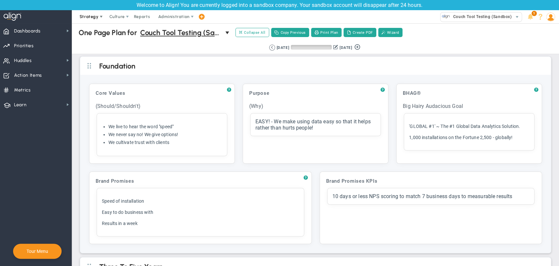
click at [92, 16] on span "Strategy" at bounding box center [89, 16] width 19 height 5
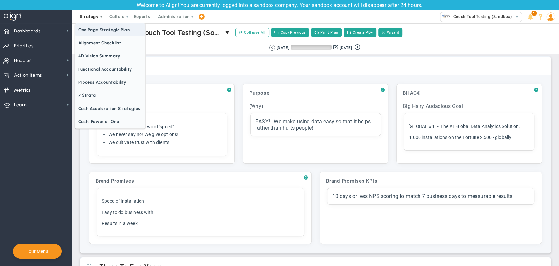
click at [100, 33] on span "One Page Strategic Plan" at bounding box center [110, 29] width 70 height 13
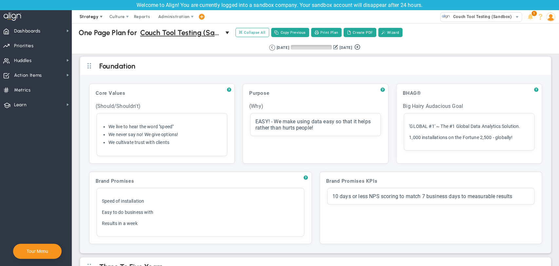
click at [90, 17] on span "Strategy" at bounding box center [89, 16] width 19 height 5
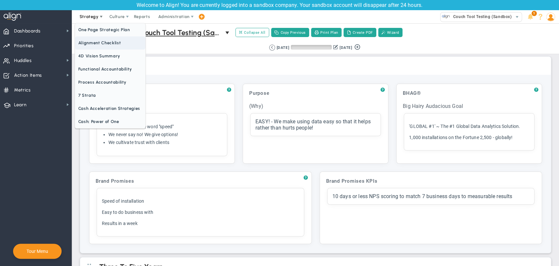
click at [89, 43] on span "Alignment Checklist" at bounding box center [110, 42] width 70 height 13
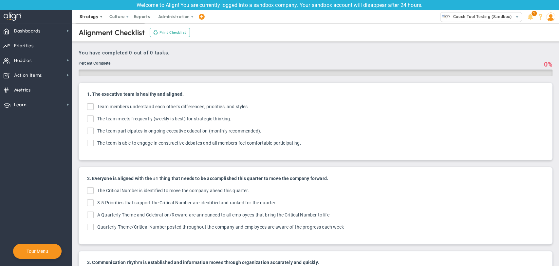
checkbox input "true"
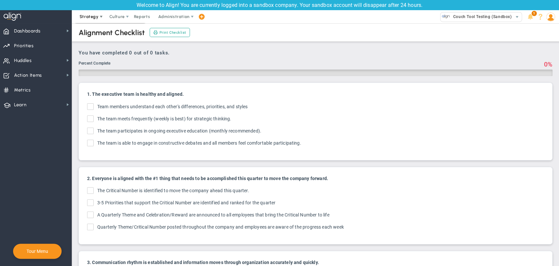
checkbox input "true"
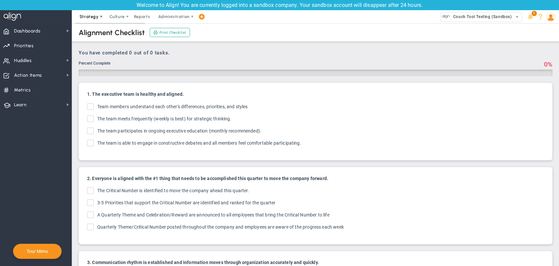
checkbox input "true"
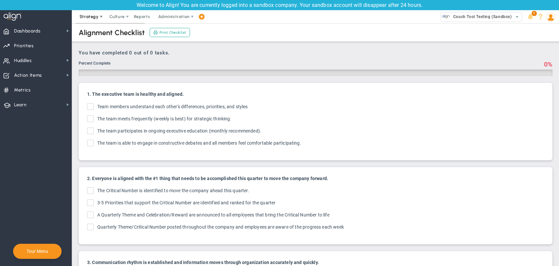
checkbox input "true"
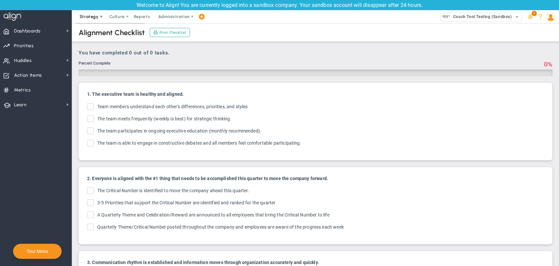
checkbox input "true"
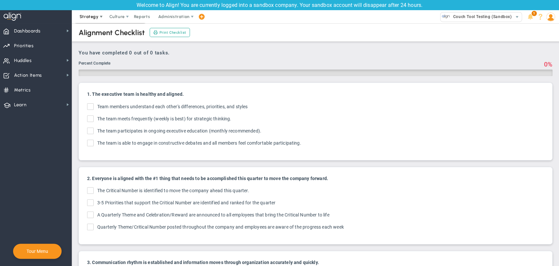
checkbox input "true"
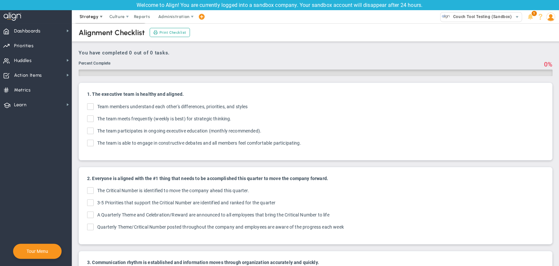
checkbox input "true"
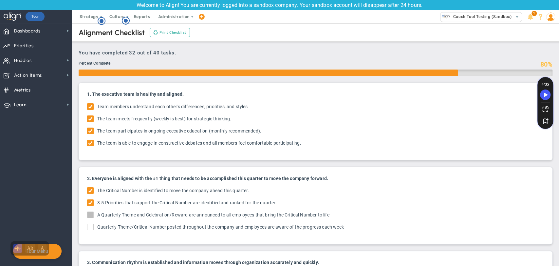
click at [89, 215] on input "A Quarterly Theme and Celebration/Reward are announced to all employees that br…" at bounding box center [91, 215] width 4 height 7
checkbox input "true"
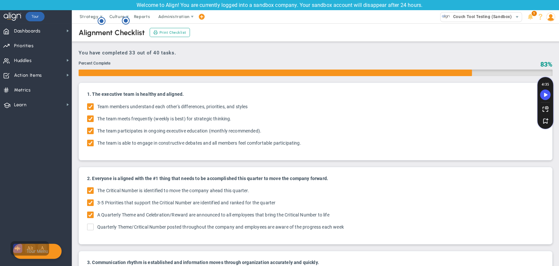
click at [92, 227] on input "Quarterly Theme/Critical Number posted throughout the company and employees are…" at bounding box center [91, 228] width 4 height 7
checkbox input "true"
click at [113, 19] on span "Culture" at bounding box center [116, 16] width 15 height 5
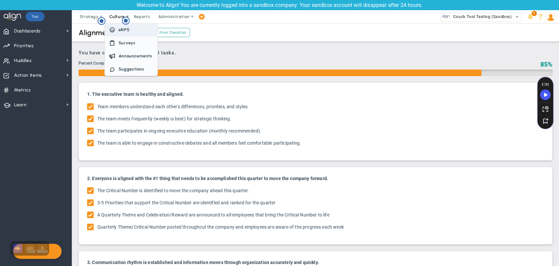
click at [115, 29] on span at bounding box center [112, 30] width 9 height 9
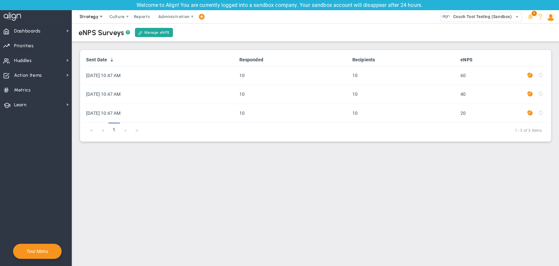
click at [92, 19] on span "Strategy" at bounding box center [89, 16] width 19 height 5
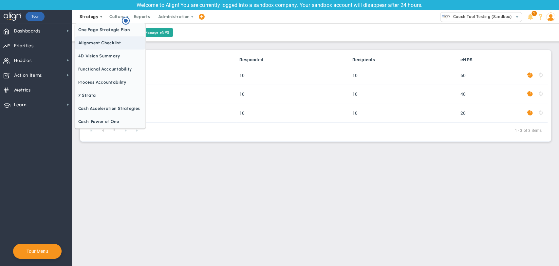
click at [93, 42] on span "Alignment Checklist" at bounding box center [110, 42] width 70 height 13
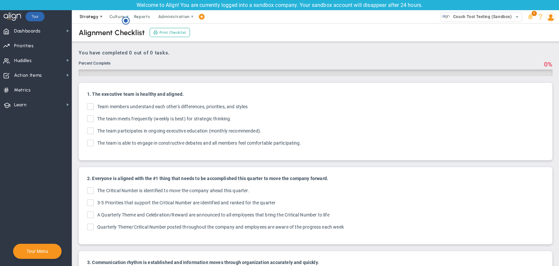
checkbox input "true"
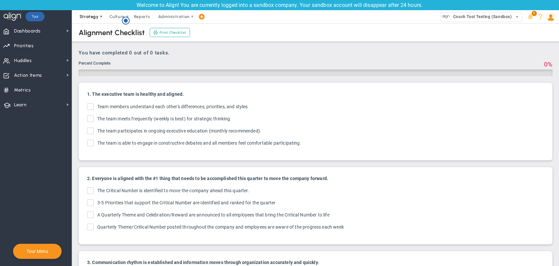
checkbox input "true"
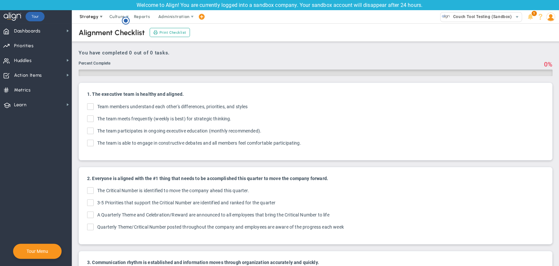
checkbox input "true"
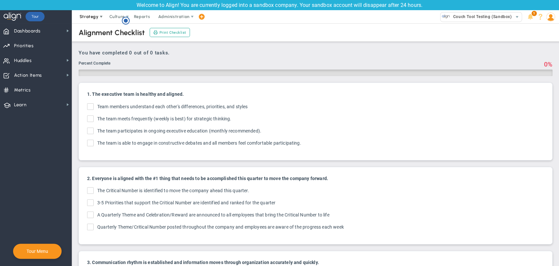
checkbox input "true"
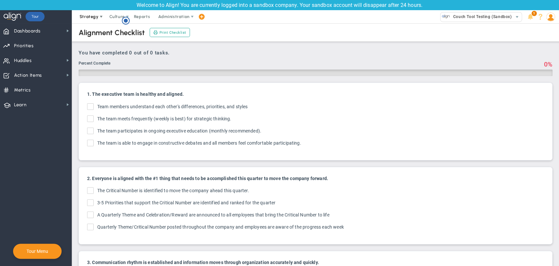
checkbox input "true"
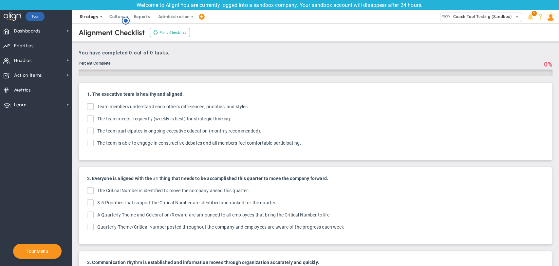
checkbox input "true"
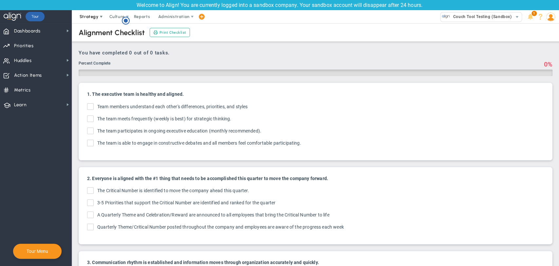
checkbox input "true"
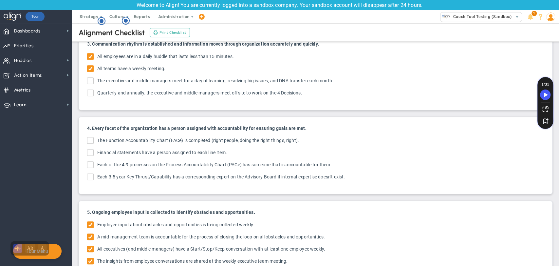
scroll to position [36, 0]
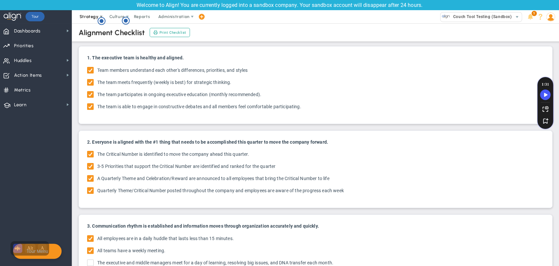
click at [86, 18] on span "Strategy" at bounding box center [89, 16] width 19 height 5
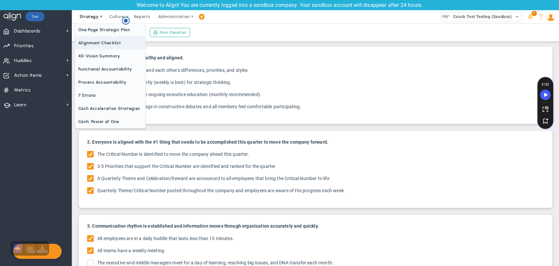
scroll to position [0, 0]
click at [84, 56] on span "4D Vision Summary" at bounding box center [110, 55] width 70 height 13
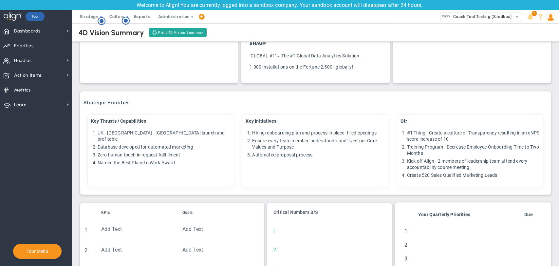
scroll to position [69, 0]
click at [306, 221] on div "Critical Numbers B/S Click to add header Critical Numbers B/S 1 Add Text 1 2 Ad…" at bounding box center [329, 252] width 125 height 98
click at [304, 228] on div "1" at bounding box center [329, 232] width 118 height 12
type input "1 added 50/50"
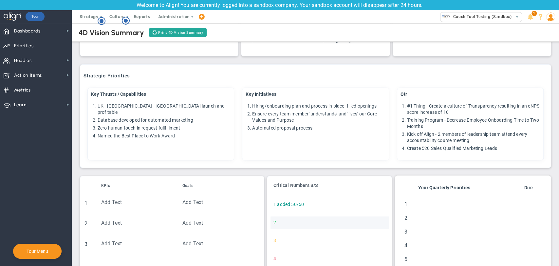
scroll to position [0, 0]
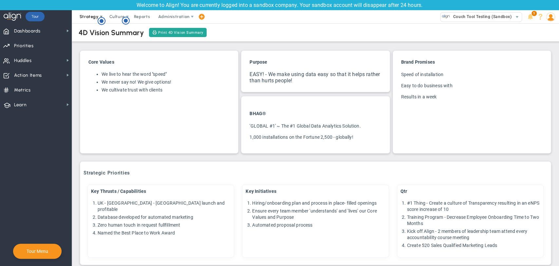
click at [88, 19] on span "Strategy" at bounding box center [89, 16] width 19 height 5
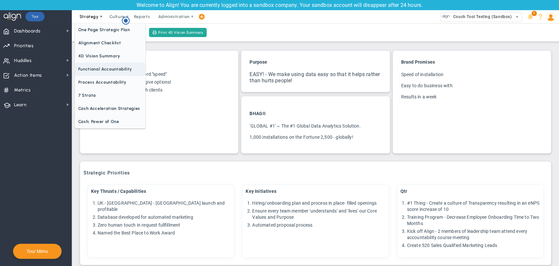
click at [98, 74] on span "Functional Accountability" at bounding box center [110, 69] width 70 height 13
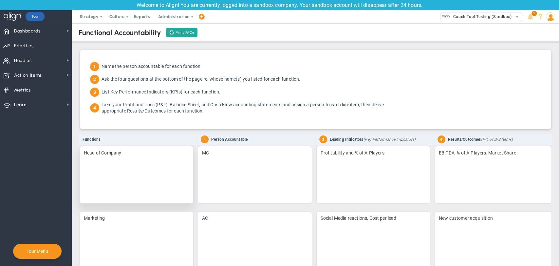
click at [157, 161] on div "Head of Company" at bounding box center [137, 175] width 114 height 58
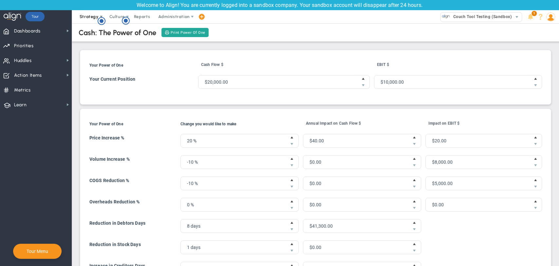
click at [89, 16] on span "Strategy" at bounding box center [89, 16] width 19 height 5
click at [108, 16] on span "Culture" at bounding box center [117, 16] width 26 height 13
click at [168, 16] on span "Administration" at bounding box center [173, 16] width 31 height 5
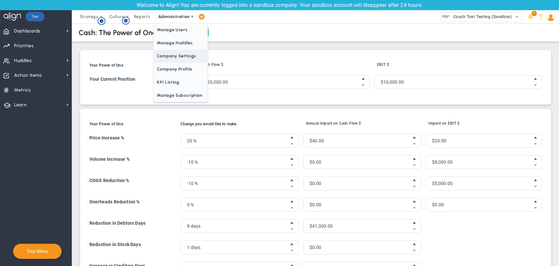
click at [174, 56] on span "Company Settings" at bounding box center [181, 55] width 54 height 13
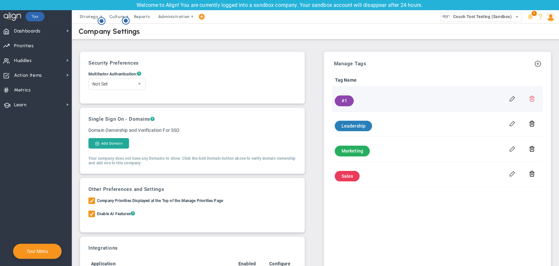
click at [527, 95] on td at bounding box center [534, 98] width 16 height 25
click at [529, 100] on span at bounding box center [532, 98] width 6 height 6
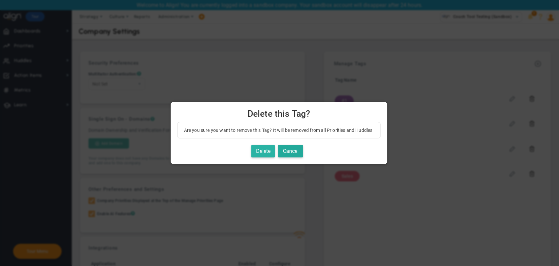
click at [261, 152] on button "Delete" at bounding box center [263, 151] width 24 height 13
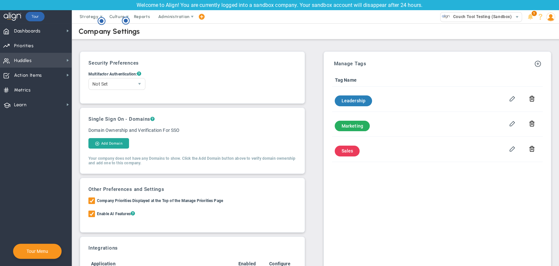
click at [31, 59] on span "Huddles" at bounding box center [23, 61] width 18 height 14
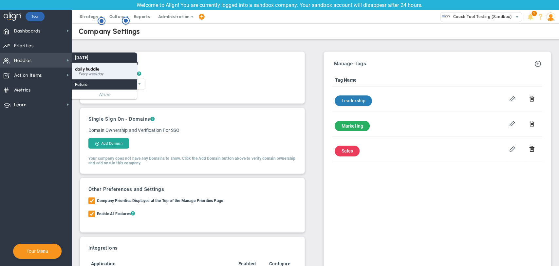
click at [100, 73] on div "Every weekday" at bounding box center [106, 74] width 55 height 4
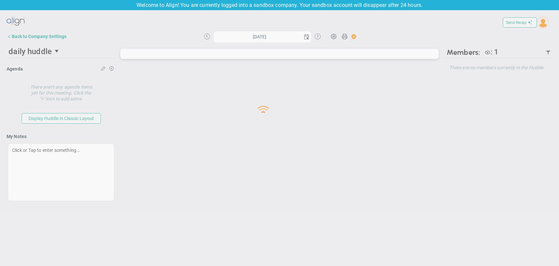
type input "[DATE]"
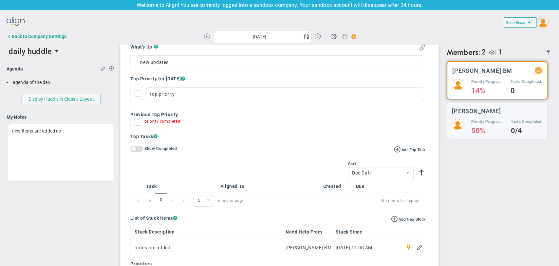
scroll to position [182, 0]
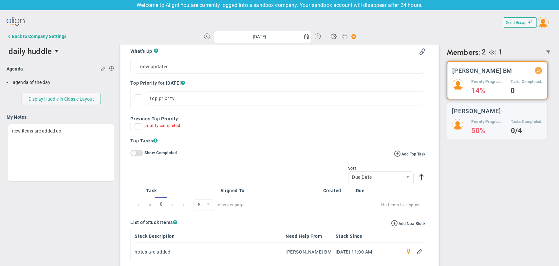
click at [136, 128] on input "priority completed" at bounding box center [139, 127] width 7 height 7
checkbox input "true"
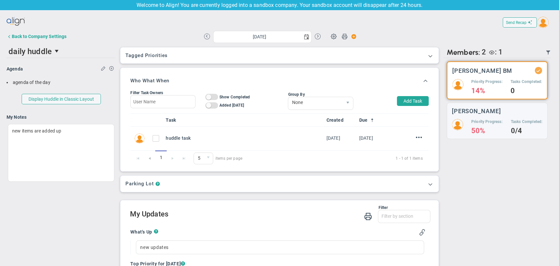
scroll to position [0, 0]
click at [49, 36] on div "Back to Company Settings" at bounding box center [39, 36] width 55 height 5
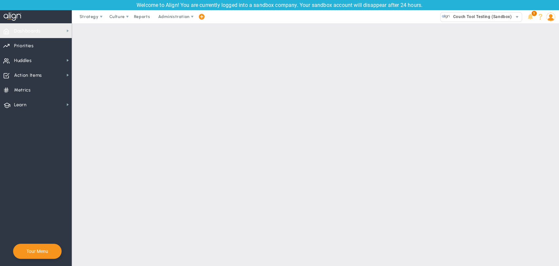
checkbox input "true"
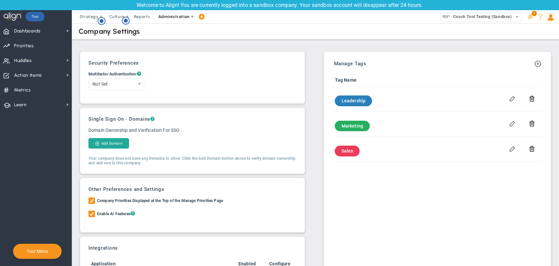
click at [173, 17] on span "Administration" at bounding box center [173, 16] width 31 height 5
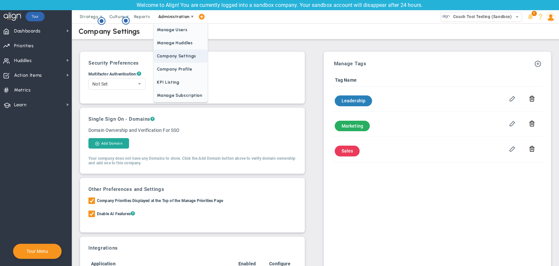
click at [173, 53] on span "Company Settings" at bounding box center [181, 55] width 54 height 13
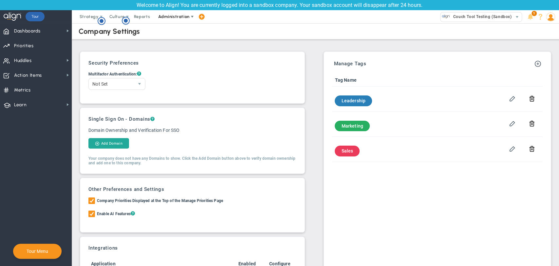
click at [174, 17] on span "Administration" at bounding box center [173, 16] width 31 height 5
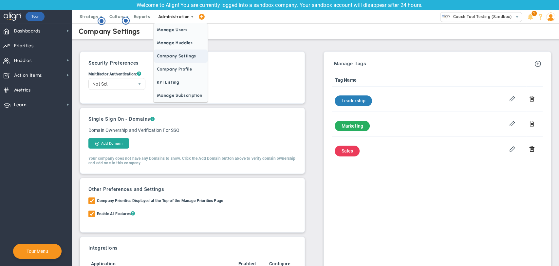
click at [175, 54] on span "Company Settings" at bounding box center [181, 55] width 54 height 13
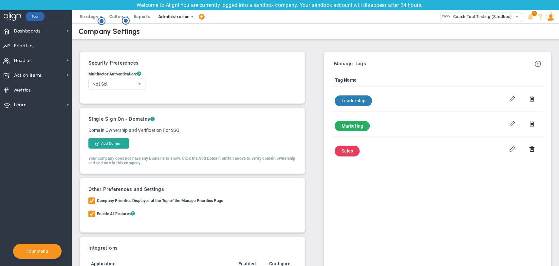
click at [175, 16] on span "Administration" at bounding box center [173, 16] width 31 height 5
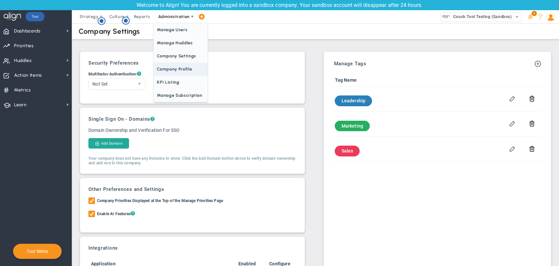
click at [163, 70] on span "Company Profile" at bounding box center [181, 69] width 54 height 13
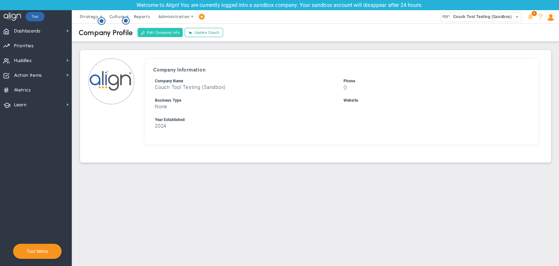
click at [166, 31] on button "Edit Company Info" at bounding box center [160, 32] width 45 height 9
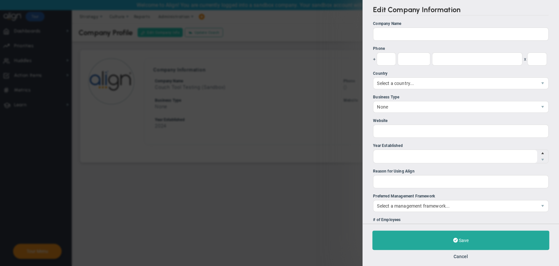
type input "Couch Tool Testing (Sandbox)"
type input "2024"
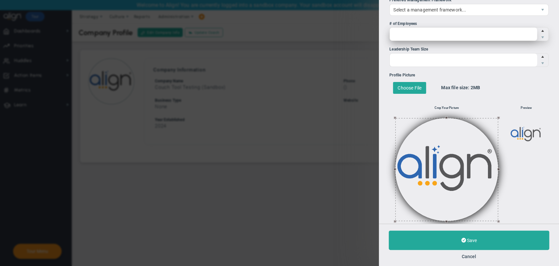
scroll to position [203, 0]
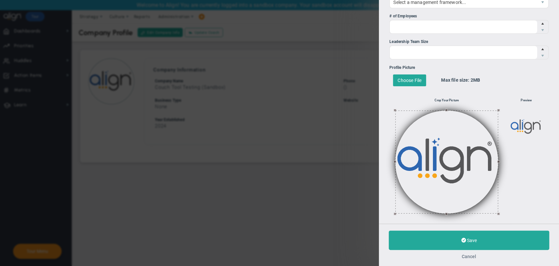
click at [473, 254] on button "Cancel" at bounding box center [469, 255] width 14 height 5
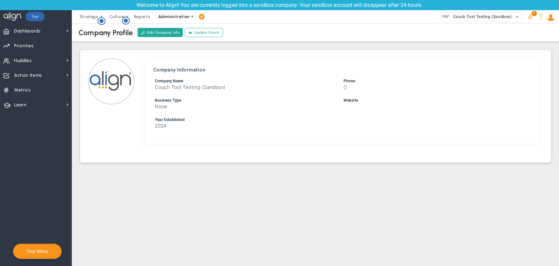
click at [178, 16] on span "Administration" at bounding box center [173, 16] width 31 height 5
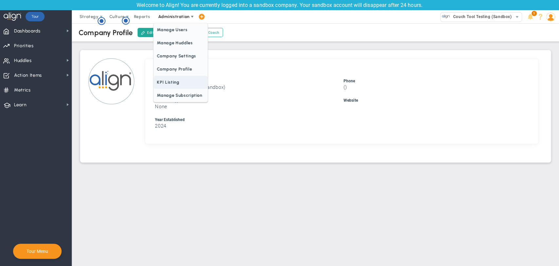
click at [174, 82] on span "KPI Listing" at bounding box center [181, 82] width 54 height 13
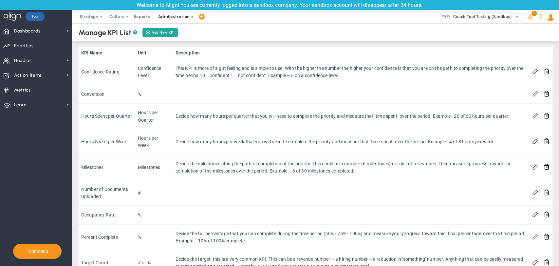
click at [164, 18] on span "Administration" at bounding box center [173, 16] width 31 height 5
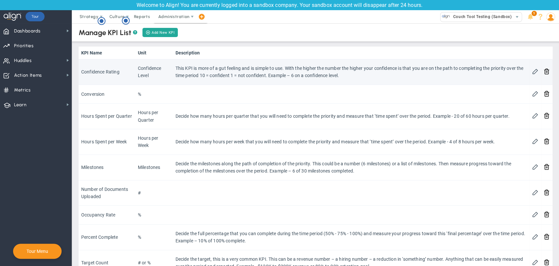
click at [282, 78] on td "This KPI is more of a gut feeling and is simple to use. With the higher the num…" at bounding box center [351, 72] width 357 height 26
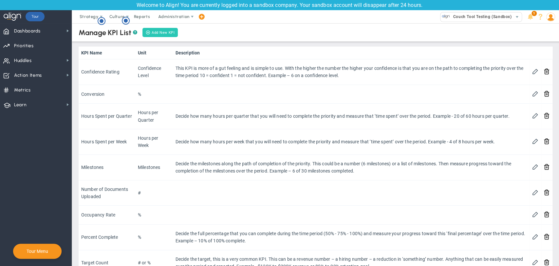
click at [150, 32] on span at bounding box center [148, 32] width 5 height 4
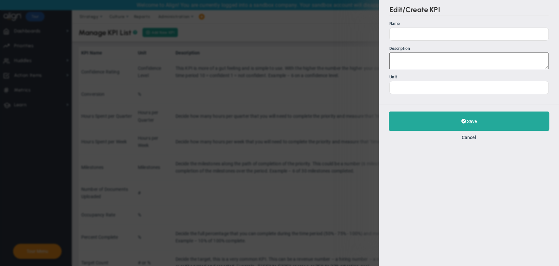
click at [315, 189] on div "Edit/Create KPI Name Description Unit Save Cancel" at bounding box center [279, 133] width 559 height 266
click at [464, 134] on div "Save Cancel" at bounding box center [469, 125] width 180 height 42
click at [464, 137] on button "Cancel" at bounding box center [469, 137] width 14 height 5
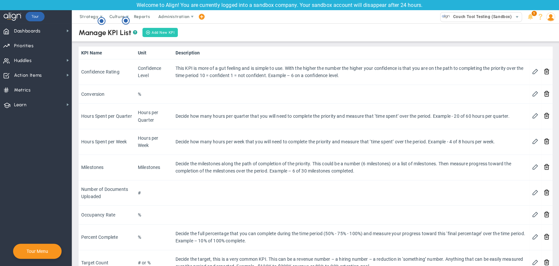
click at [157, 35] on button "Add New KPI" at bounding box center [160, 32] width 36 height 9
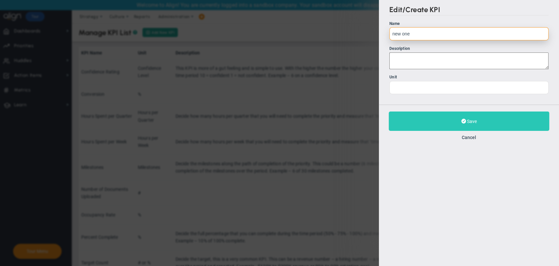
type input "new one"
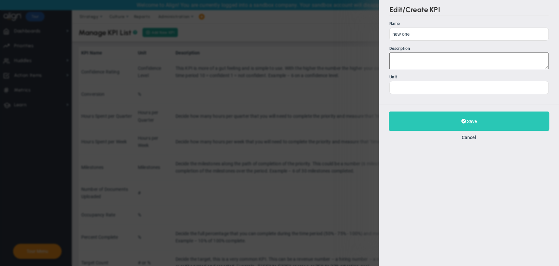
click at [461, 122] on span at bounding box center [463, 121] width 5 height 6
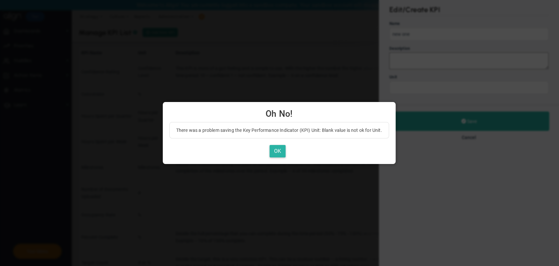
click at [283, 150] on button "OK" at bounding box center [277, 151] width 16 height 13
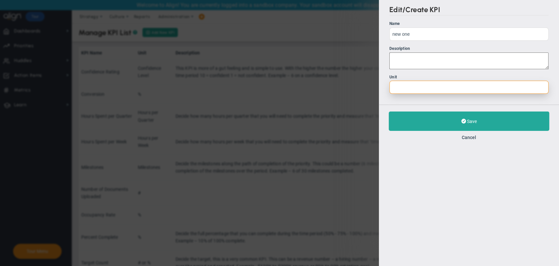
click at [409, 83] on input "Unit" at bounding box center [468, 87] width 159 height 13
type input "12"
click at [409, 56] on textarea "Description" at bounding box center [468, 60] width 159 height 17
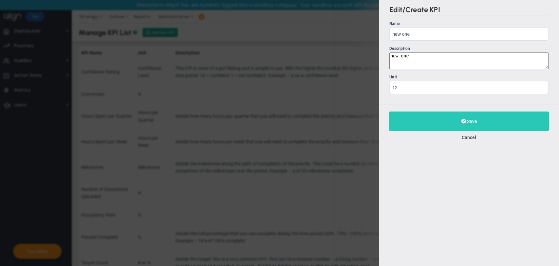
type textarea "new one"
click at [468, 122] on span "Save" at bounding box center [472, 121] width 10 height 5
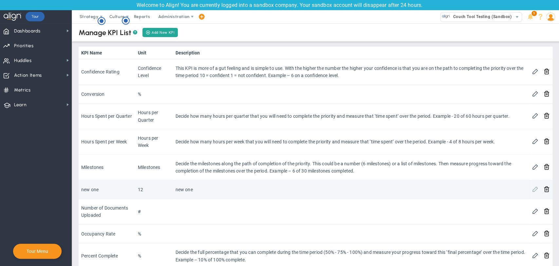
click at [532, 188] on span at bounding box center [535, 188] width 6 height 6
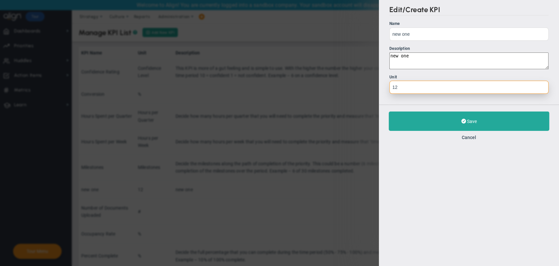
click at [432, 90] on input "12" at bounding box center [468, 87] width 159 height 13
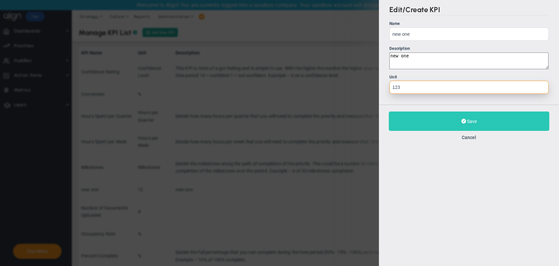
type input "123"
click at [441, 118] on button "Save" at bounding box center [469, 120] width 160 height 19
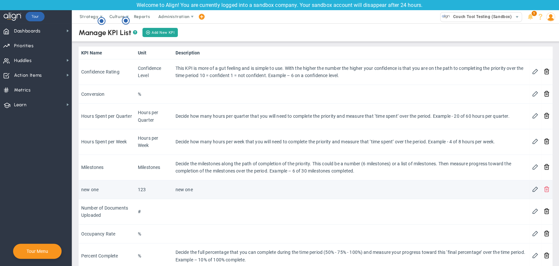
click at [544, 187] on span at bounding box center [547, 188] width 6 height 6
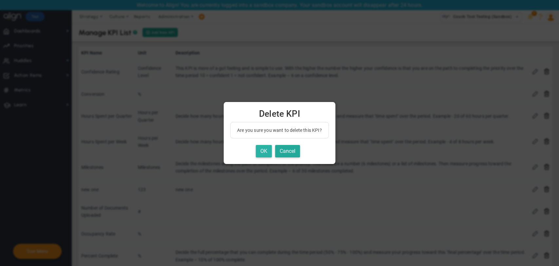
click at [266, 148] on button "OK" at bounding box center [264, 151] width 16 height 13
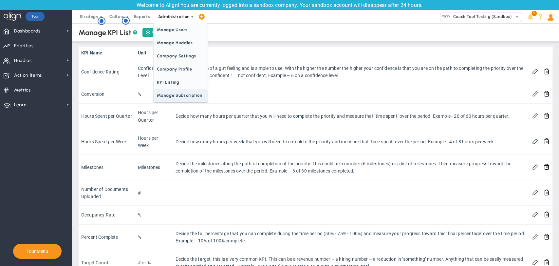
click at [179, 96] on span "Manage Subscription" at bounding box center [181, 95] width 54 height 13
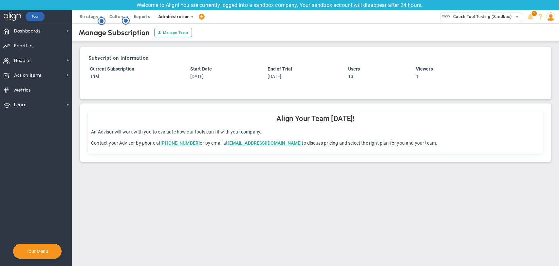
click at [186, 18] on span "Administration" at bounding box center [173, 16] width 31 height 5
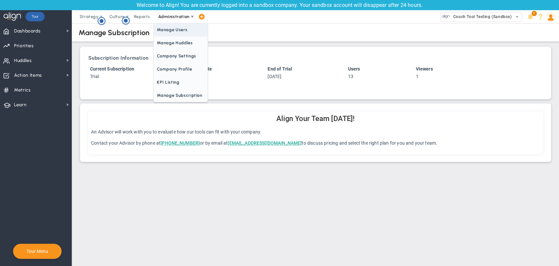
click at [186, 29] on span "Manage Users" at bounding box center [181, 29] width 54 height 13
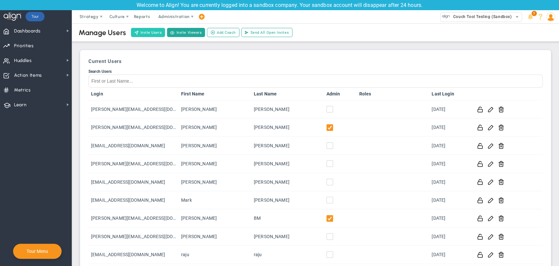
click at [146, 30] on button "Invite Users" at bounding box center [148, 32] width 34 height 9
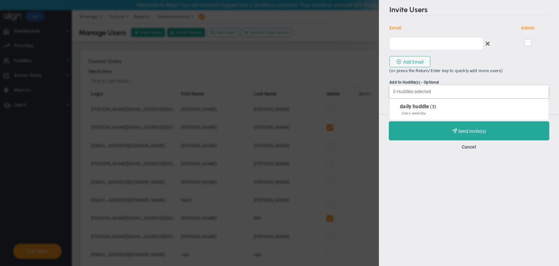
click at [404, 92] on input "Add to Huddle(s) - Optional daily huddle" at bounding box center [469, 91] width 158 height 12
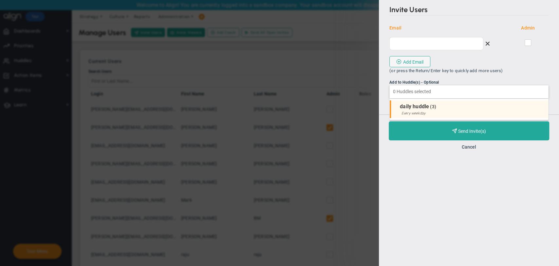
click at [443, 115] on div "Every weekday" at bounding box center [472, 113] width 143 height 4
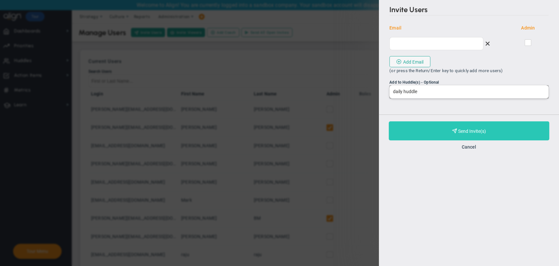
click at [489, 131] on button "Purchase and Send Invite(s) Validating Invite..." at bounding box center [469, 130] width 160 height 19
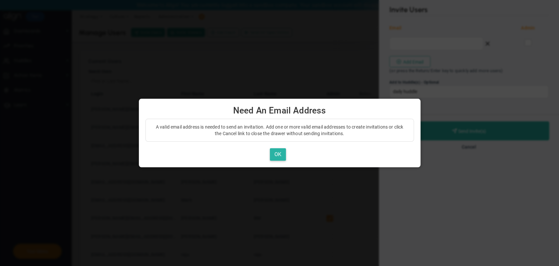
click at [277, 154] on button "OK" at bounding box center [278, 154] width 16 height 13
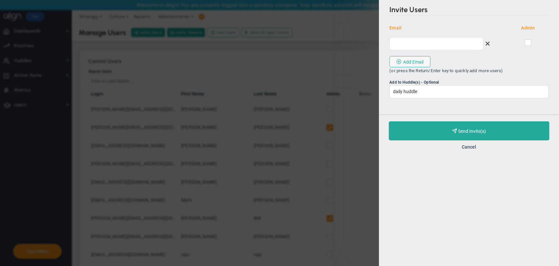
click at [479, 144] on div "Cancel" at bounding box center [469, 146] width 160 height 6
click at [469, 149] on button "Cancel" at bounding box center [469, 146] width 14 height 5
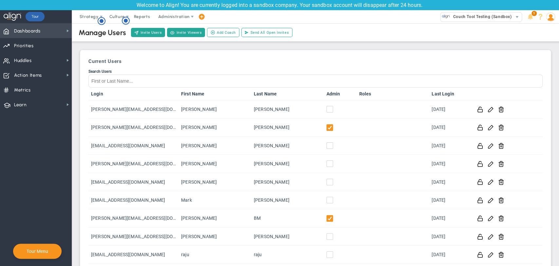
click at [32, 31] on span "Dashboards" at bounding box center [27, 31] width 27 height 14
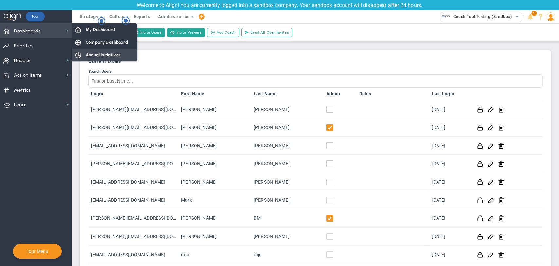
click at [95, 57] on span "Annual Initiatives" at bounding box center [103, 55] width 35 height 6
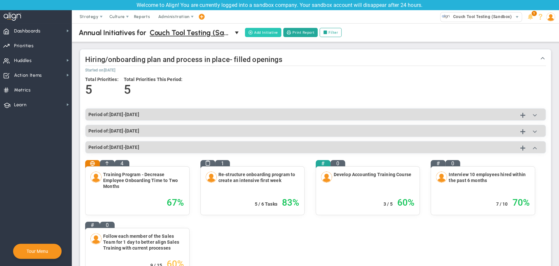
click at [270, 29] on button "Add Initiative" at bounding box center [263, 32] width 36 height 9
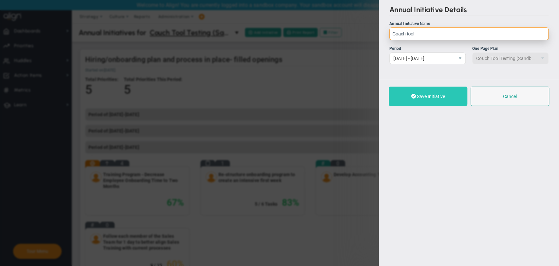
type input "Coach tool"
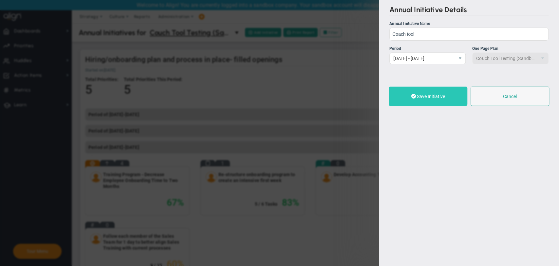
click at [435, 98] on span "Save Initiative" at bounding box center [430, 96] width 28 height 5
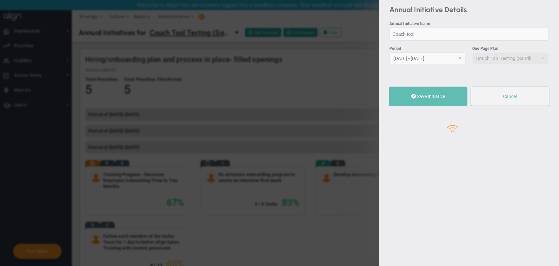
checkbox input "true"
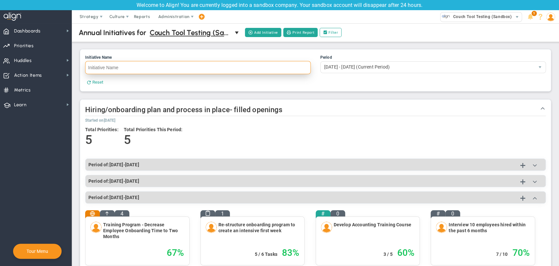
click at [224, 70] on input "Initiative Name" at bounding box center [198, 67] width 226 height 13
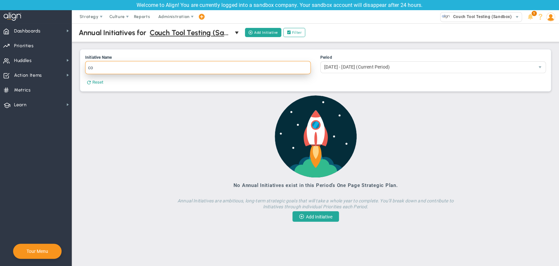
type input "c"
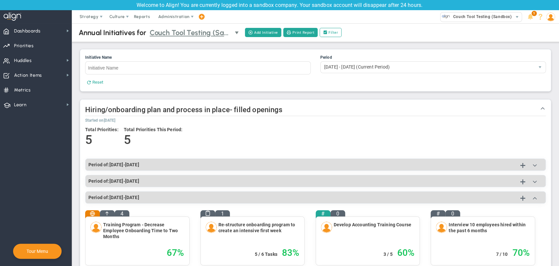
click at [234, 35] on span "Couch Tool Testing (Sandbox)" at bounding box center [193, 32] width 94 height 11
click at [228, 104] on h2 "Hiring/onboarding plan and process in place- filled openings" at bounding box center [315, 109] width 461 height 11
click at [270, 33] on button "Add Initiative" at bounding box center [263, 32] width 36 height 9
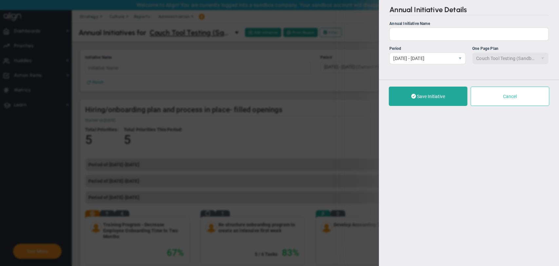
click at [528, 103] on button "Cancel" at bounding box center [510, 95] width 79 height 19
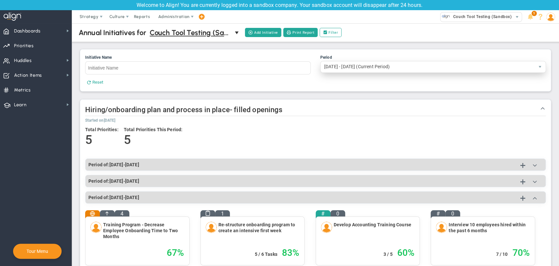
click at [491, 68] on span "6/20/2025 - 9/18/2025 (Current Period)" at bounding box center [428, 66] width 214 height 11
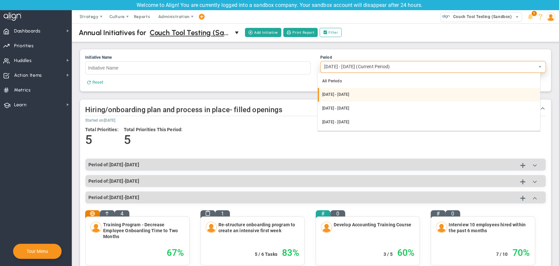
click at [391, 96] on li "12/19/2025 - 3/19/2026" at bounding box center [429, 95] width 222 height 14
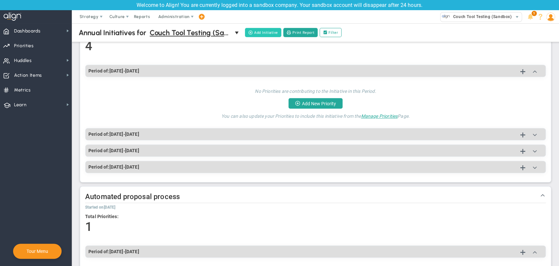
scroll to position [234, 0]
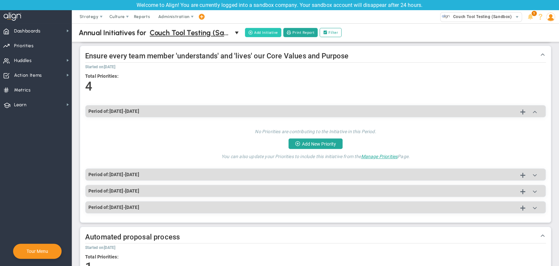
click at [253, 30] on button "Add Initiative" at bounding box center [263, 32] width 36 height 9
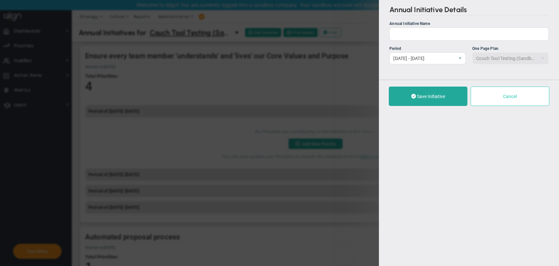
click at [526, 99] on button "Cancel" at bounding box center [510, 95] width 79 height 19
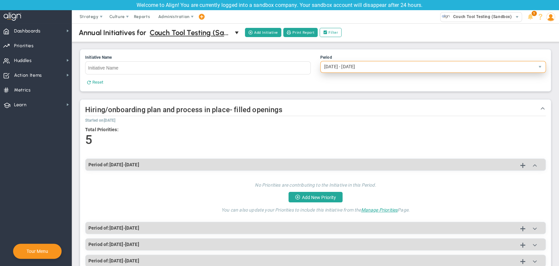
click at [355, 67] on span "12/19/2025 - 3/19/2026" at bounding box center [428, 66] width 214 height 11
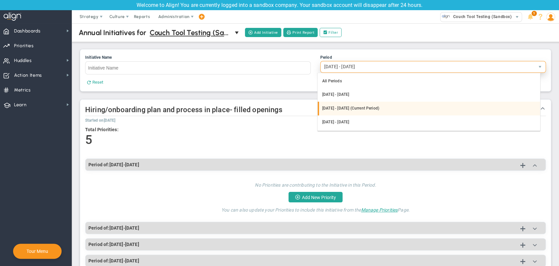
click at [356, 111] on li "6/20/2025 - 9/18/2025 (Current Period)" at bounding box center [429, 108] width 222 height 14
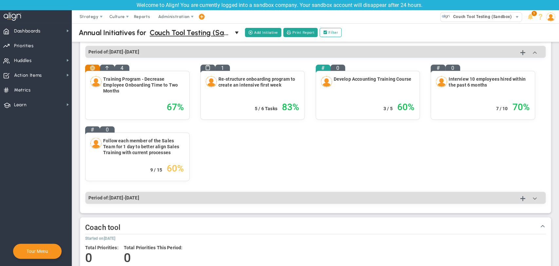
scroll to position [327, 0]
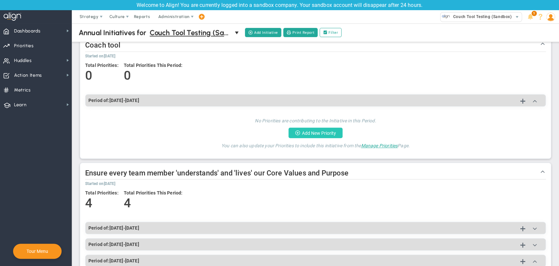
click at [335, 133] on button "Add New Priority" at bounding box center [315, 132] width 54 height 10
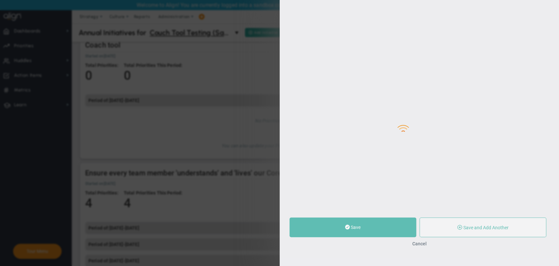
type input "0"
radio input "true"
type input "[PERSON_NAME] BM"
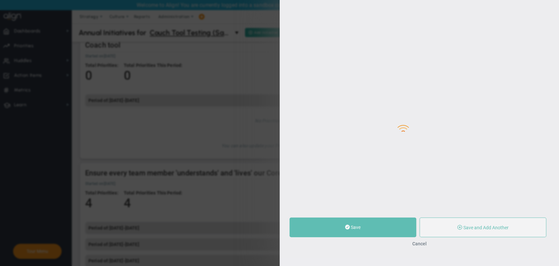
type input "0"
radio input "true"
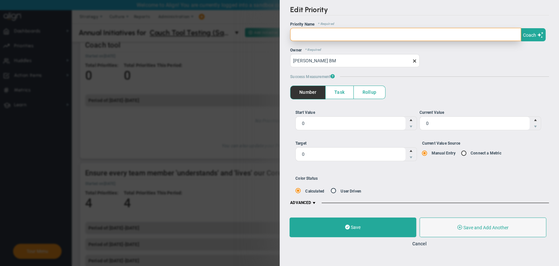
click at [338, 33] on input "text" at bounding box center [405, 34] width 231 height 13
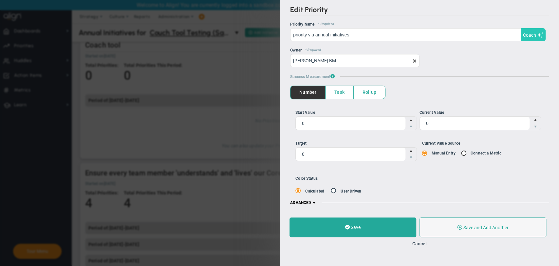
click at [540, 33] on span at bounding box center [540, 35] width 7 height 6
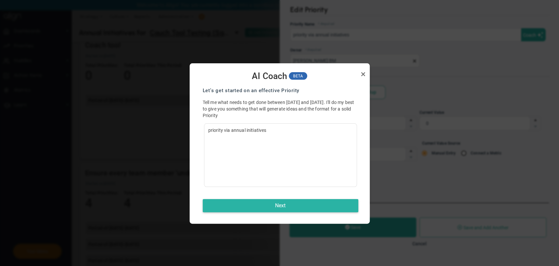
click at [288, 206] on button "Next" at bounding box center [281, 205] width 156 height 13
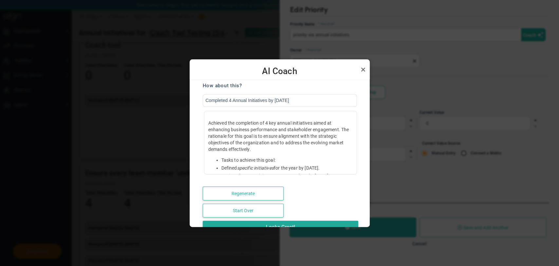
scroll to position [14, 0]
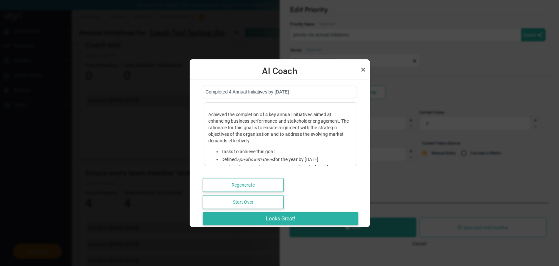
click at [283, 212] on button "Looks Great!" at bounding box center [281, 218] width 156 height 13
type input "Completed 4 Annual Initiatives by [DATE]"
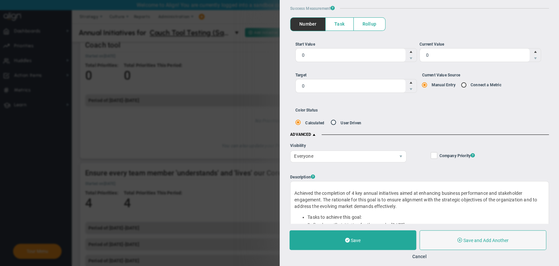
scroll to position [73, 0]
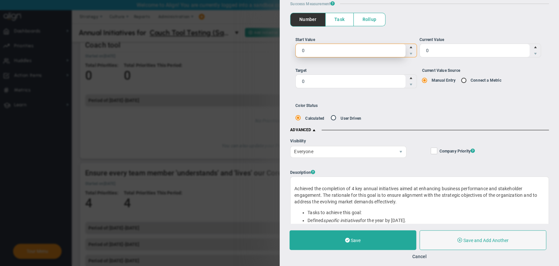
drag, startPoint x: 310, startPoint y: 46, endPoint x: 286, endPoint y: 42, distance: 24.1
click at [286, 42] on div "Edit Priority OKR Name Priority Name Completed 4 Annual Initiatives by Septembe…" at bounding box center [420, 111] width 280 height 223
type input "10"
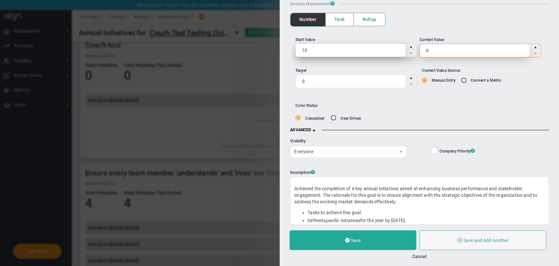
drag, startPoint x: 473, startPoint y: 51, endPoint x: 378, endPoint y: 51, distance: 94.3
click at [378, 51] on ul "Start Value 10 10 Current Value 0 0" at bounding box center [419, 50] width 248 height 26
type input "50"
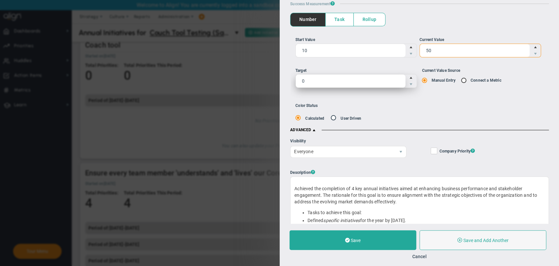
type input "50"
click at [362, 80] on span "0 0" at bounding box center [355, 81] width 121 height 14
click at [362, 80] on input "0" at bounding box center [350, 80] width 110 height 13
type input "100"
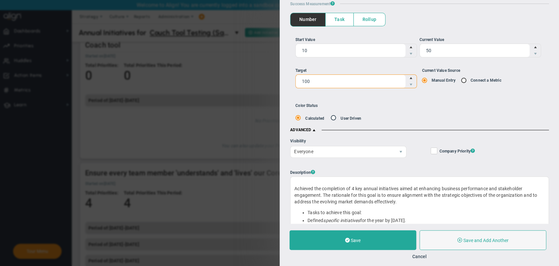
type input "100"
click at [462, 78] on input "Current Value Source Manual Entry Connect a Metric" at bounding box center [465, 80] width 7 height 5
radio input "true"
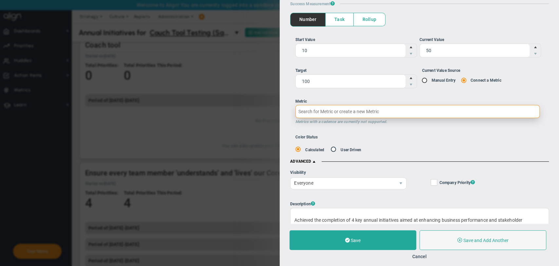
click at [395, 114] on input "Metric Metrics with a cadence are currently not supported." at bounding box center [417, 111] width 245 height 13
type input "m"
click at [381, 113] on input "m" at bounding box center [417, 111] width 245 height 13
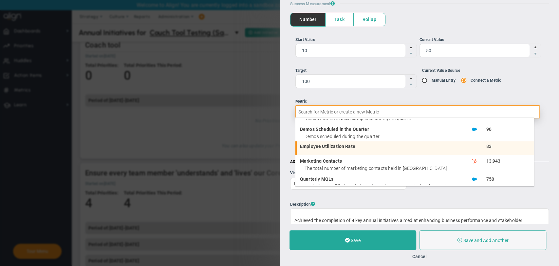
click at [381, 147] on span "Employee Utilization Rate" at bounding box center [369, 146] width 138 height 5
type input "83"
type input "Employee Utilization Rate"
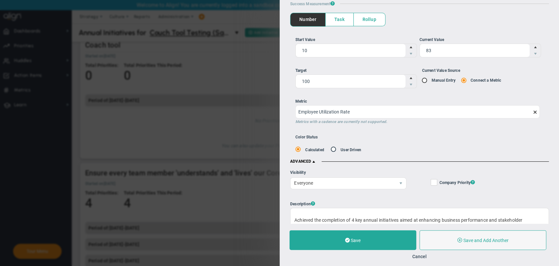
click at [428, 150] on div "Color Status Calculated User Driven" at bounding box center [371, 143] width 152 height 17
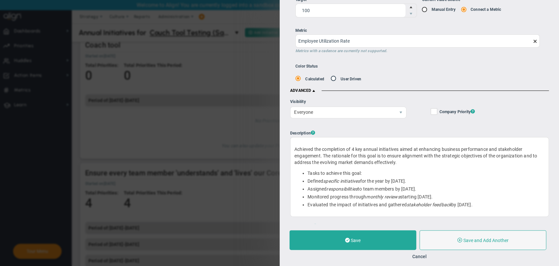
scroll to position [145, 0]
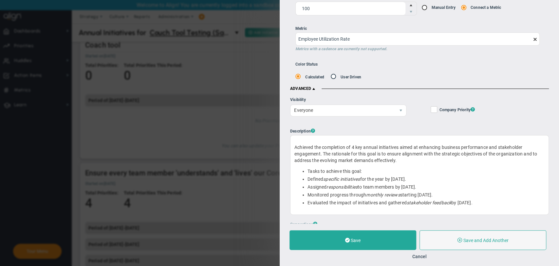
click at [432, 107] on input "Company Objective ? Company Priority ?" at bounding box center [434, 110] width 4 height 7
checkbox input "true"
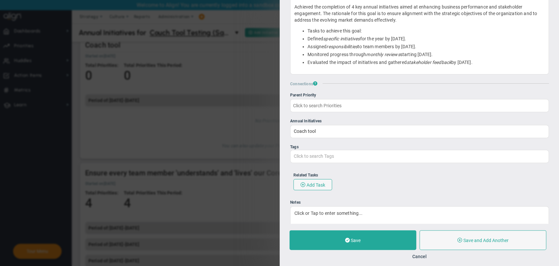
scroll to position [306, 0]
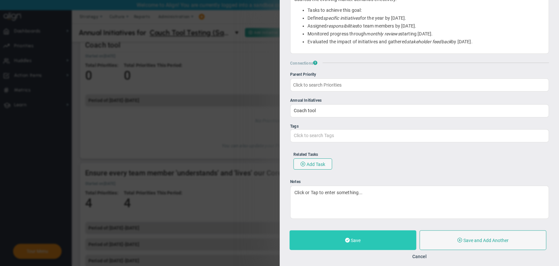
click at [364, 242] on button "Save" at bounding box center [352, 240] width 127 height 20
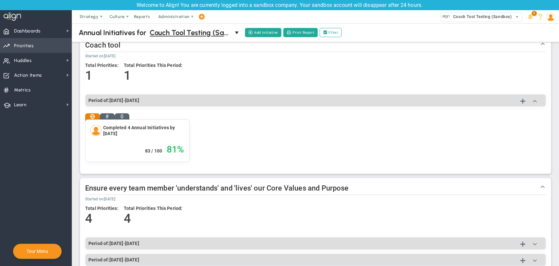
click at [50, 45] on span "Priorities OKR Tree Priorities OKRs" at bounding box center [36, 45] width 72 height 15
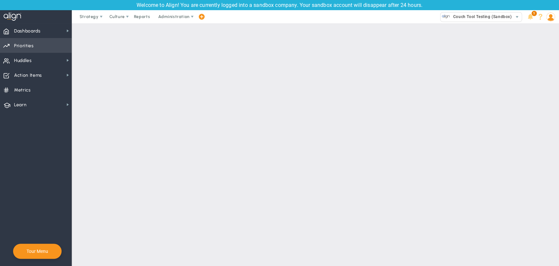
checkbox input "false"
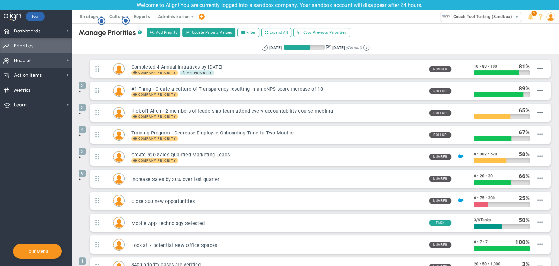
click at [31, 61] on span "Huddles" at bounding box center [23, 61] width 18 height 14
click at [369, 48] on button at bounding box center [366, 48] width 6 height 6
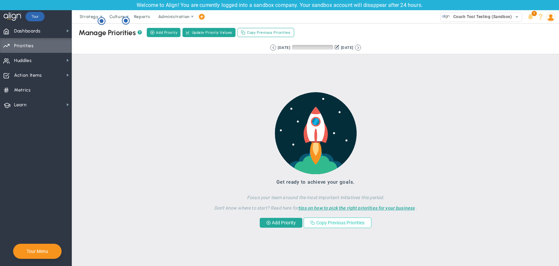
click at [306, 223] on button "Copy Previous Priorities" at bounding box center [338, 222] width 68 height 10
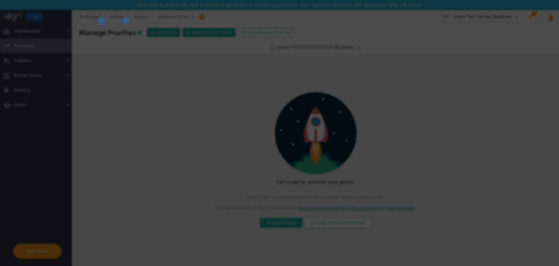
checkbox input "true"
checkbox input "false"
checkbox input "true"
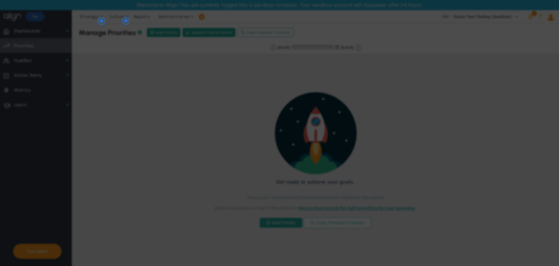
checkbox input "false"
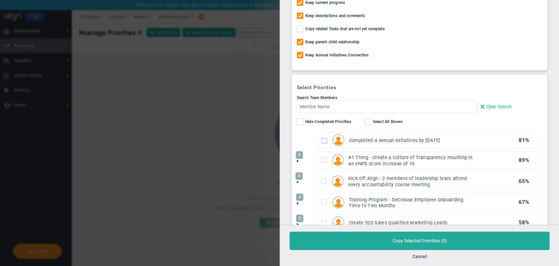
click at [324, 139] on input "checkbox" at bounding box center [324, 140] width 5 height 5
checkbox input "true"
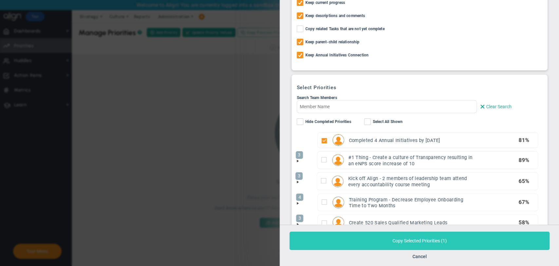
click at [413, 240] on button "Copy Selected Priorities ( 1 )" at bounding box center [419, 240] width 260 height 18
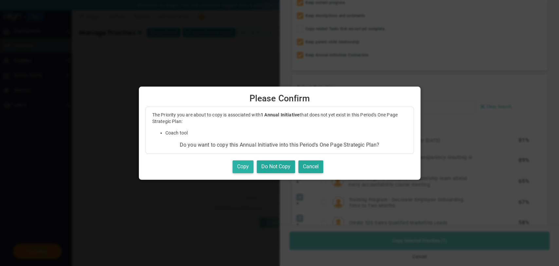
click at [246, 167] on button "Copy" at bounding box center [242, 166] width 21 height 13
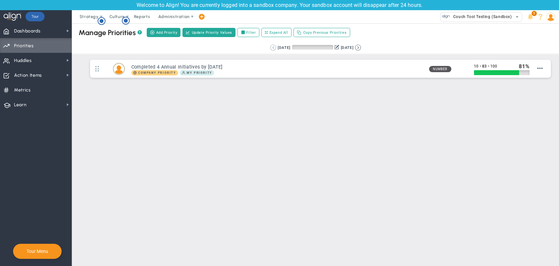
click at [270, 46] on button at bounding box center [273, 48] width 6 height 6
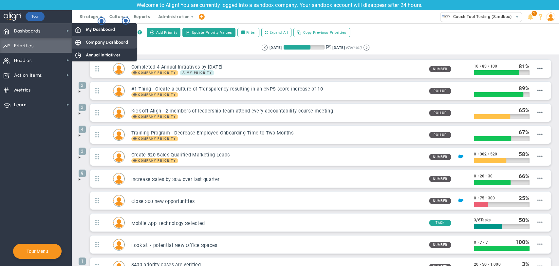
click at [89, 44] on span "Company Dashboard" at bounding box center [107, 42] width 42 height 6
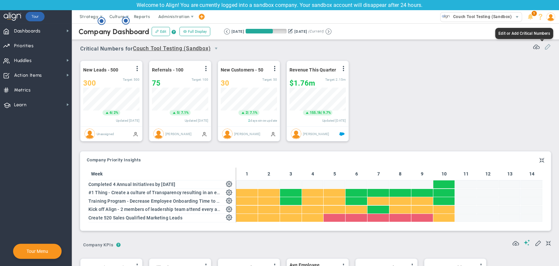
click at [544, 49] on span at bounding box center [547, 46] width 7 height 7
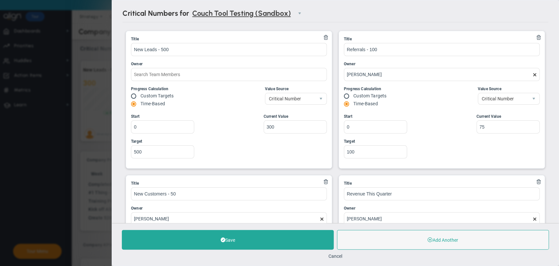
type input "Quarterly Revenue : Salesforce"
click at [132, 95] on span at bounding box center [134, 95] width 7 height 5
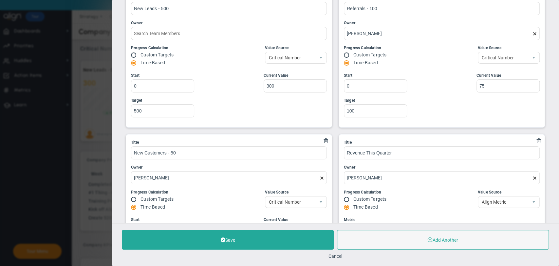
scroll to position [135, 0]
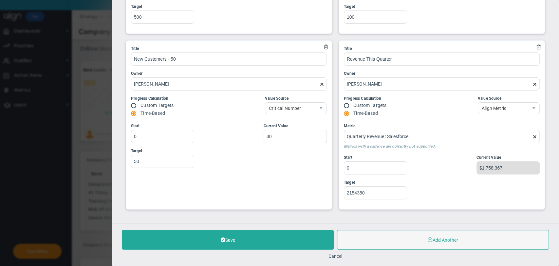
click at [342, 257] on div "Cancel" at bounding box center [335, 255] width 427 height 6
click at [338, 253] on button "Cancel" at bounding box center [335, 255] width 14 height 5
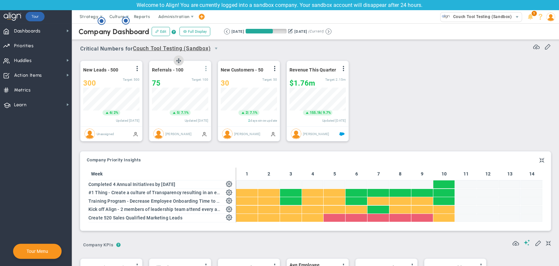
click at [208, 71] on span at bounding box center [205, 68] width 5 height 5
click at [195, 83] on li "Edit" at bounding box center [187, 82] width 46 height 8
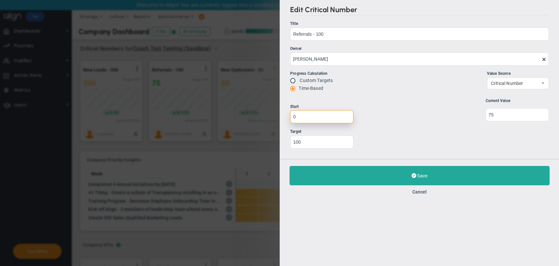
drag, startPoint x: 335, startPoint y: 118, endPoint x: 273, endPoint y: 115, distance: 62.6
click at [273, 115] on div "Edit Critical Number Title Referrals - 100 Referrals - 100 Owner Katie Williams…" at bounding box center [279, 133] width 559 height 266
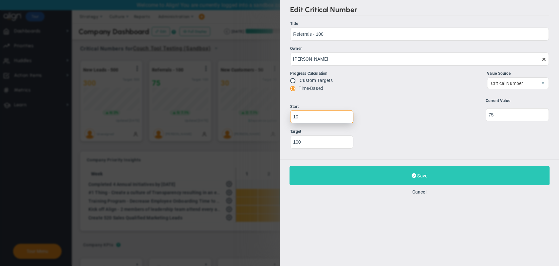
type input "10"
click at [364, 180] on button "Save Update" at bounding box center [419, 175] width 260 height 19
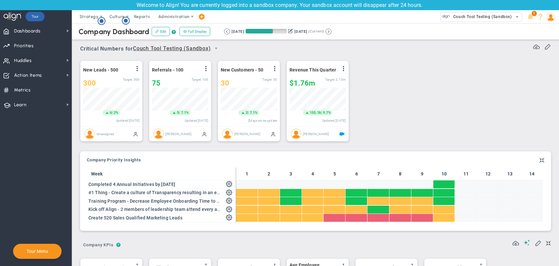
scroll to position [327395, 327362]
click at [207, 69] on span at bounding box center [205, 68] width 5 height 5
click at [206, 81] on li "Edit" at bounding box center [187, 82] width 46 height 8
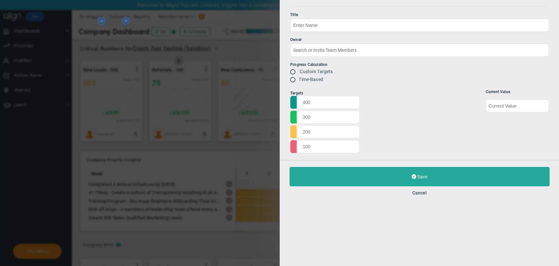
type input "Referrals - 100"
type input "[PERSON_NAME]"
radio input "true"
type input "10"
type input "100"
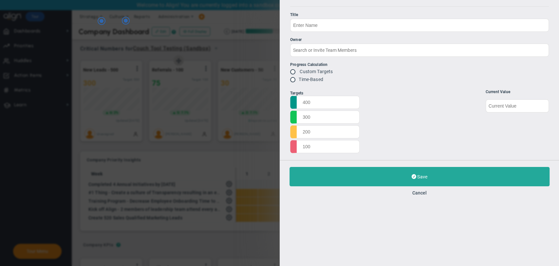
type input "75"
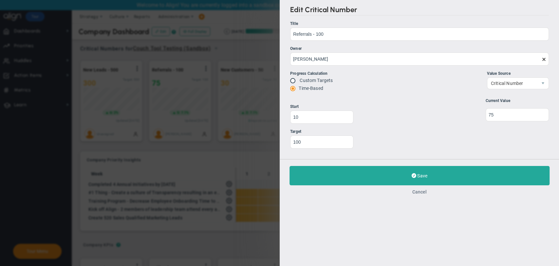
click at [422, 189] on button "Cancel" at bounding box center [419, 191] width 14 height 5
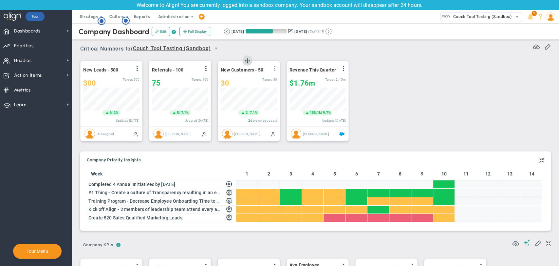
click at [276, 70] on span at bounding box center [274, 68] width 5 height 5
click at [272, 82] on li "Edit" at bounding box center [252, 82] width 56 height 8
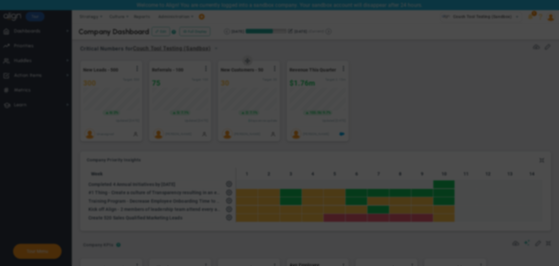
type input "New Customers - 50"
type input "[PERSON_NAME]"
radio input "true"
type input "0"
type input "50"
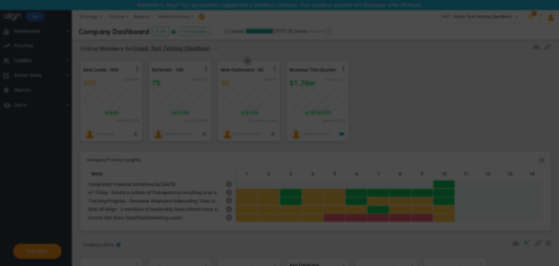
type input "30"
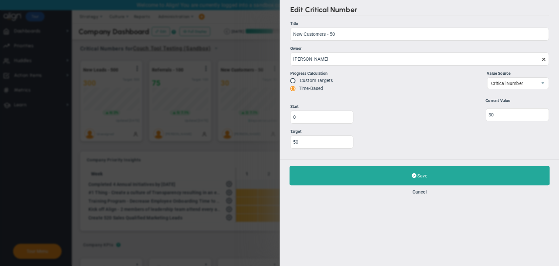
click at [293, 78] on input "radio" at bounding box center [295, 80] width 7 height 5
radio input "true"
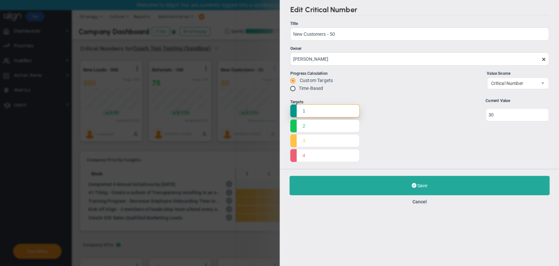
click at [310, 113] on input "1" at bounding box center [324, 110] width 69 height 13
type input "10"
click at [330, 124] on input "2" at bounding box center [324, 125] width 69 height 13
type input "20"
click at [331, 140] on input "3" at bounding box center [324, 140] width 69 height 13
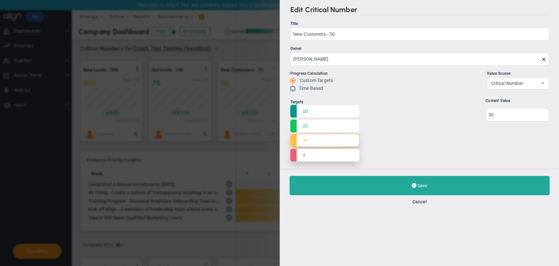
type input "30"
click at [329, 149] on input "4" at bounding box center [324, 154] width 69 height 13
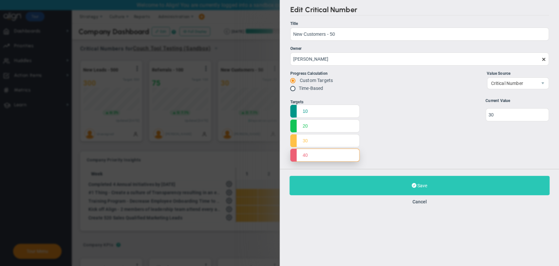
type input "40"
click at [355, 189] on button "Save Update" at bounding box center [419, 184] width 260 height 19
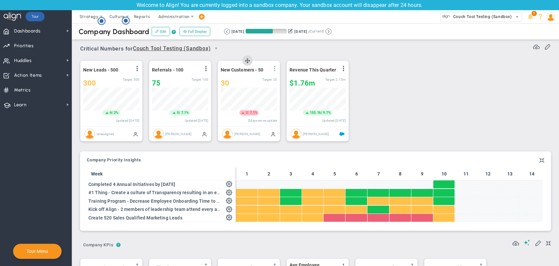
click at [276, 69] on span at bounding box center [274, 68] width 5 height 5
click at [268, 78] on li "Edit" at bounding box center [252, 82] width 56 height 8
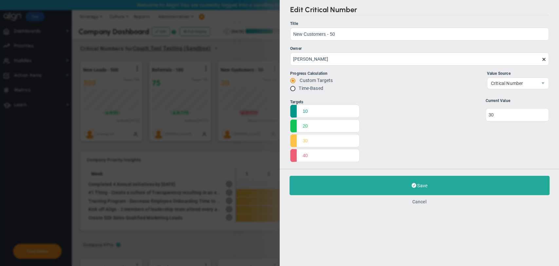
click at [425, 202] on button "Cancel" at bounding box center [419, 201] width 14 height 5
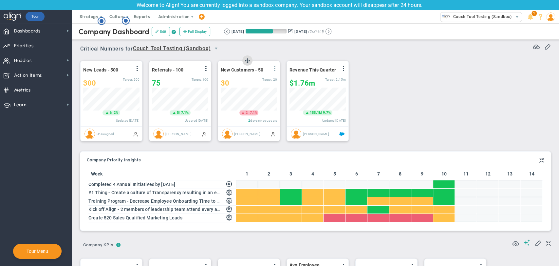
click at [275, 71] on span at bounding box center [274, 68] width 5 height 5
click at [268, 83] on li "Edit" at bounding box center [252, 82] width 56 height 8
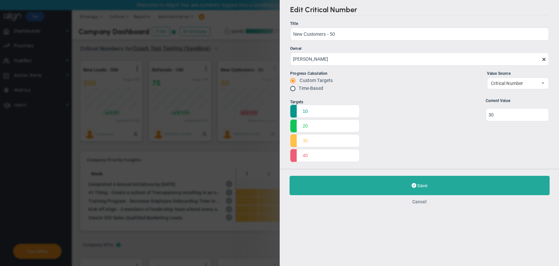
click at [422, 200] on button "Cancel" at bounding box center [419, 201] width 14 height 5
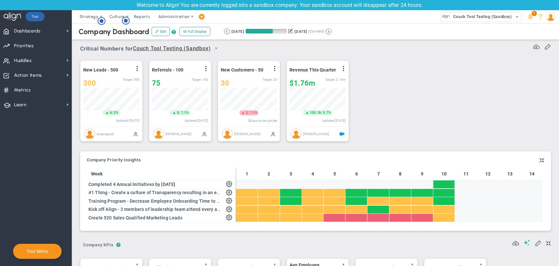
click at [199, 17] on span at bounding box center [201, 16] width 5 height 9
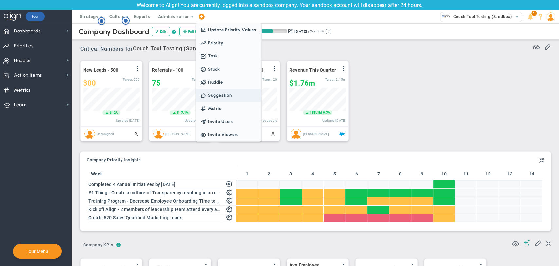
click at [217, 98] on span "Suggestion" at bounding box center [228, 95] width 65 height 13
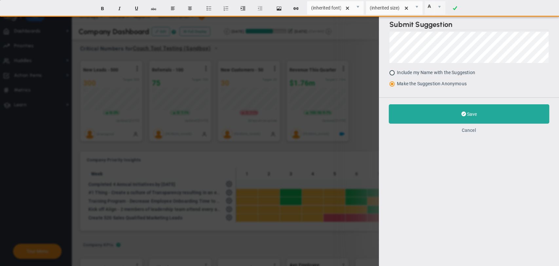
click at [466, 129] on span "Cancel" at bounding box center [469, 129] width 14 height 5
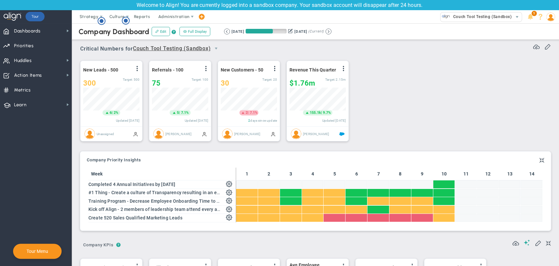
click at [201, 18] on span at bounding box center [201, 16] width 5 height 9
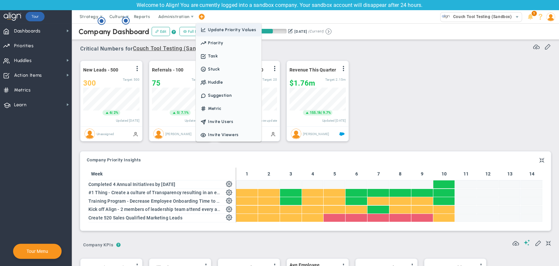
click at [217, 32] on span "Update Priority Values" at bounding box center [232, 29] width 48 height 5
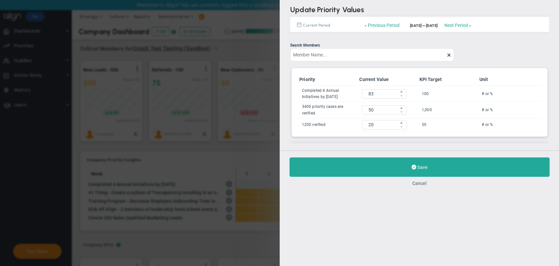
click at [422, 182] on button "Cancel" at bounding box center [419, 182] width 14 height 5
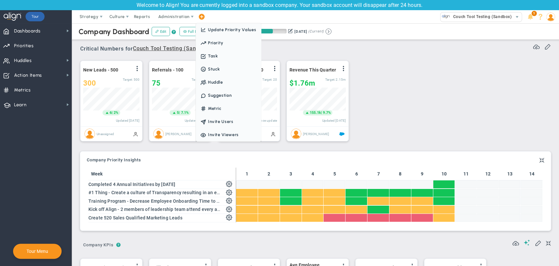
click at [200, 16] on span at bounding box center [201, 16] width 5 height 9
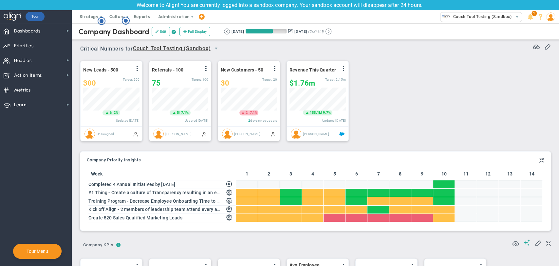
click at [199, 16] on span at bounding box center [201, 16] width 5 height 9
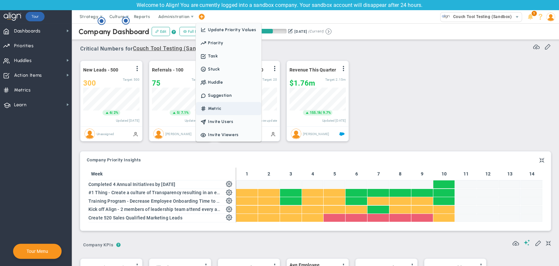
click at [215, 113] on span "Metric" at bounding box center [228, 108] width 65 height 13
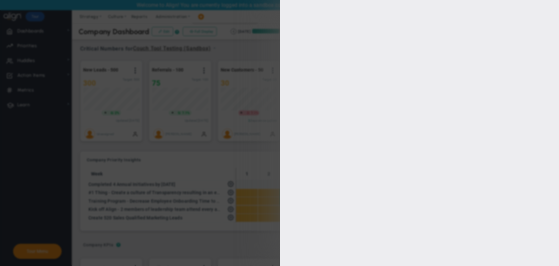
type input "[PERSON_NAME] BM"
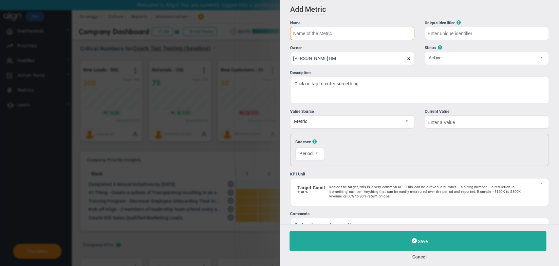
click at [341, 35] on input "text" at bounding box center [352, 33] width 124 height 13
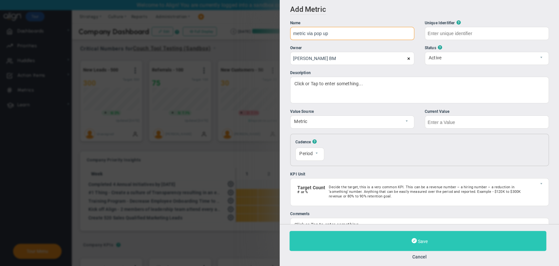
type input "metric via pop up"
click at [420, 236] on button "Save" at bounding box center [417, 241] width 257 height 20
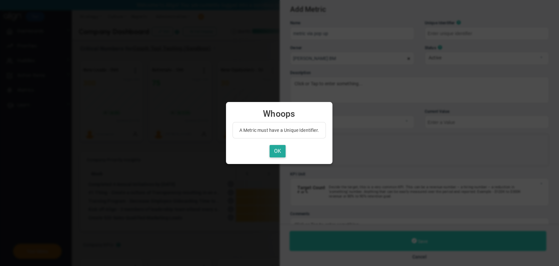
type input "metric-via-pop-up"
click at [282, 147] on button "OK" at bounding box center [277, 151] width 16 height 13
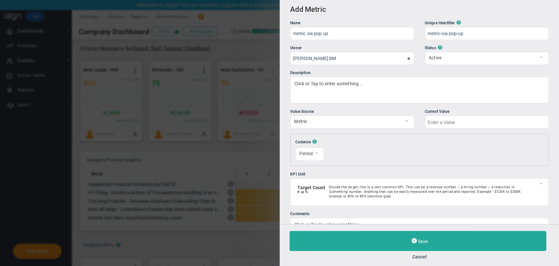
click at [477, 27] on div "Unique Identifier ? metric-via-pop-up" at bounding box center [486, 30] width 124 height 20
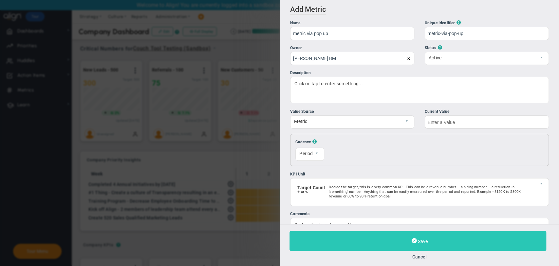
click at [437, 238] on button "Save" at bounding box center [417, 241] width 257 height 20
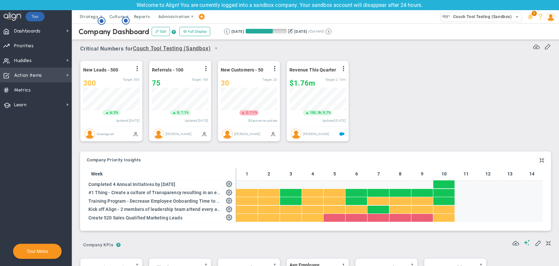
scroll to position [23, 56]
click at [32, 87] on span "Metrics Metrics" at bounding box center [36, 89] width 72 height 15
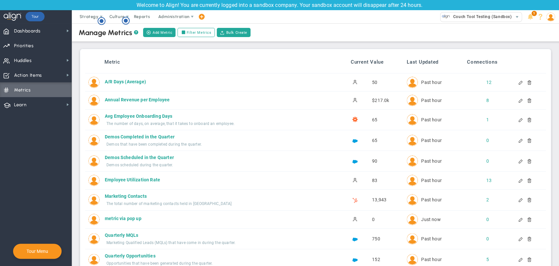
click at [524, 218] on div at bounding box center [527, 219] width 6 height 5
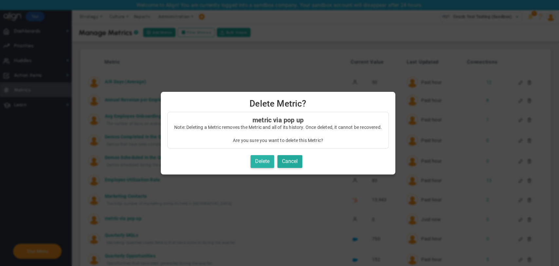
click at [261, 163] on button "Delete" at bounding box center [262, 161] width 24 height 13
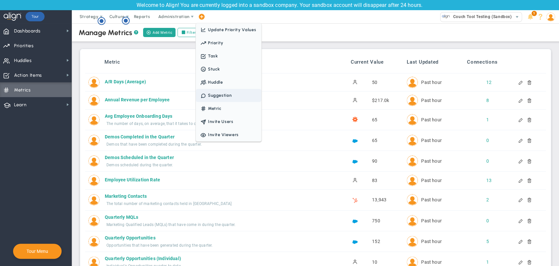
click at [220, 100] on span "Suggestion" at bounding box center [228, 95] width 65 height 13
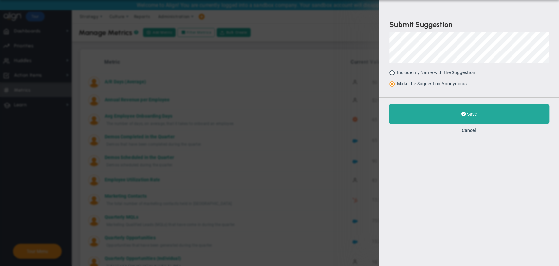
click at [460, 127] on div "Cancel" at bounding box center [469, 130] width 160 height 6
click at [465, 131] on span "Cancel" at bounding box center [469, 129] width 14 height 5
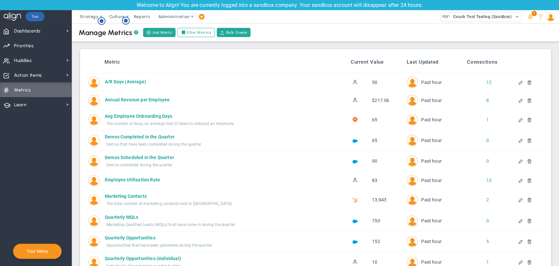
click at [201, 19] on span at bounding box center [201, 16] width 5 height 9
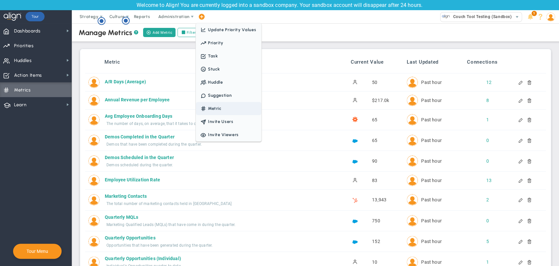
click at [212, 106] on span "Metric" at bounding box center [228, 108] width 65 height 13
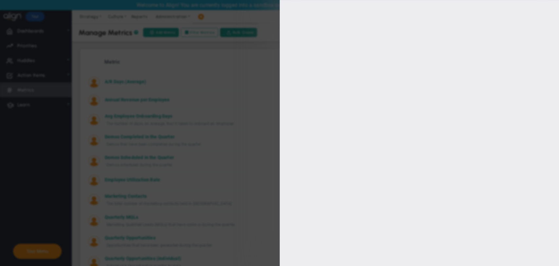
type input "[PERSON_NAME] BM"
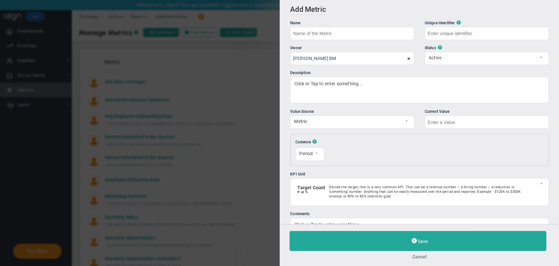
click at [424, 257] on button "Cancel" at bounding box center [419, 256] width 260 height 5
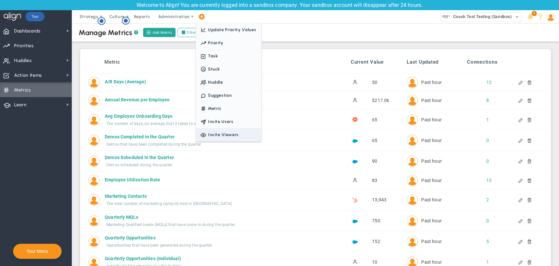
click at [228, 133] on span "Invite Viewers" at bounding box center [228, 134] width 65 height 13
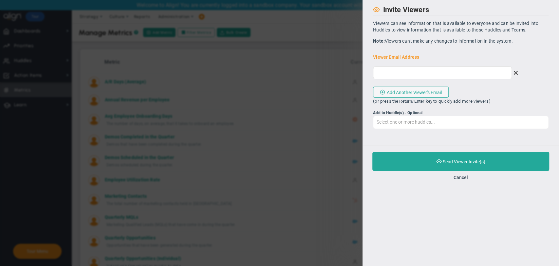
click at [435, 124] on input "Select one or more huddles..." at bounding box center [460, 122] width 175 height 12
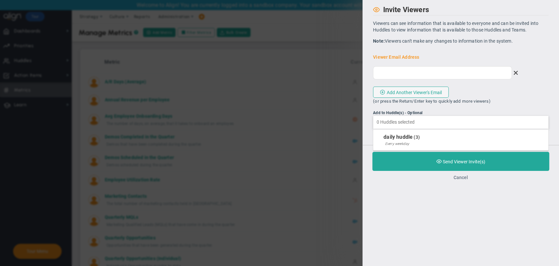
type input "Select one or more huddles..."
click at [462, 176] on button "Cancel" at bounding box center [460, 177] width 14 height 5
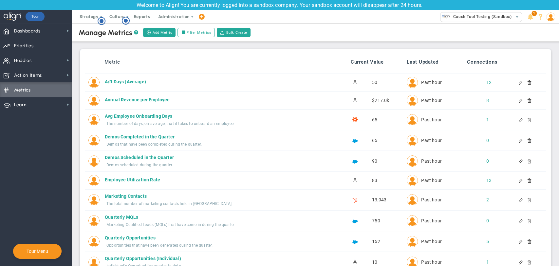
click at [199, 16] on span at bounding box center [201, 16] width 5 height 9
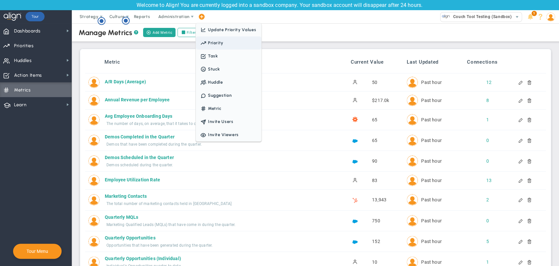
click at [230, 41] on span "Priority" at bounding box center [228, 42] width 65 height 13
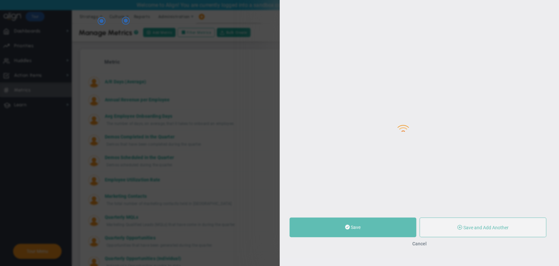
type input "0"
radio input "true"
type input "[PERSON_NAME] BM"
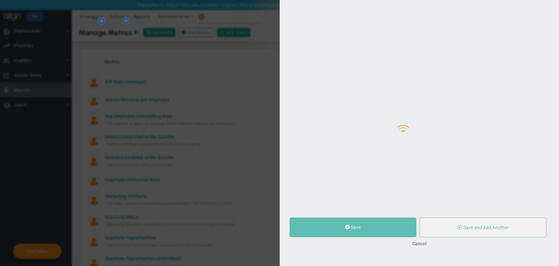
type input "0"
radio input "true"
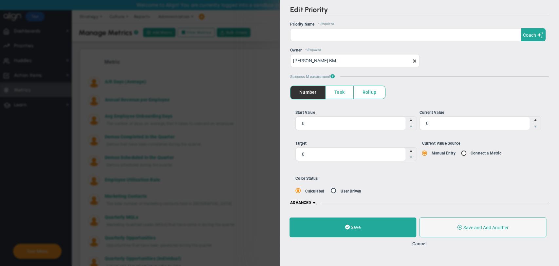
click at [419, 246] on div "Cancel" at bounding box center [419, 243] width 260 height 6
click at [421, 239] on div "Save Save and Add Another Save and Add Child Cancel" at bounding box center [420, 232] width 280 height 42
click at [420, 242] on button "Cancel" at bounding box center [419, 243] width 14 height 5
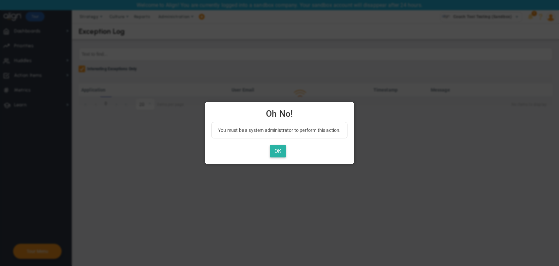
click at [277, 153] on button "OK" at bounding box center [278, 151] width 16 height 13
